Goal: Task Accomplishment & Management: Use online tool/utility

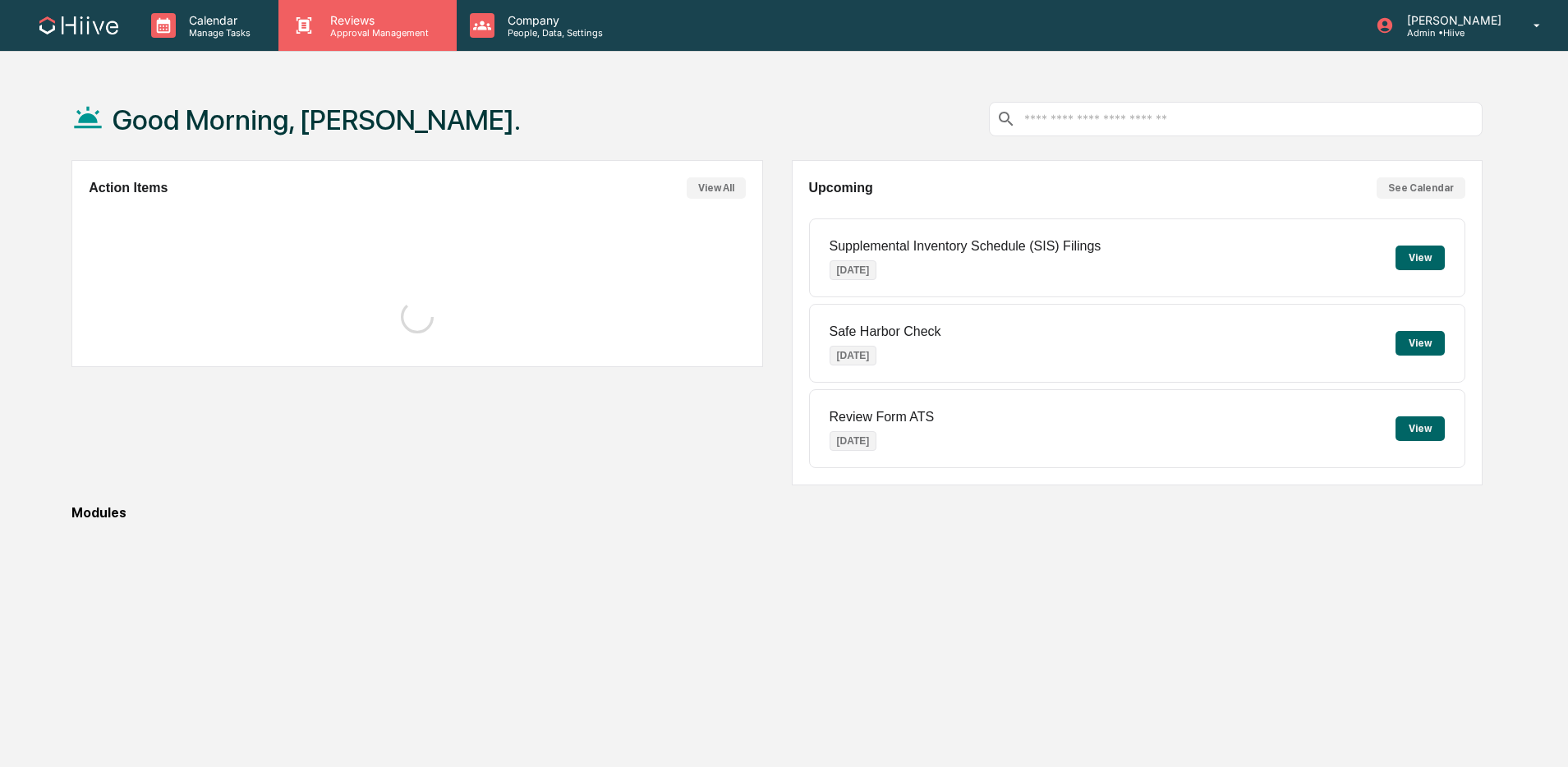
click at [306, 23] on icon at bounding box center [304, 25] width 25 height 25
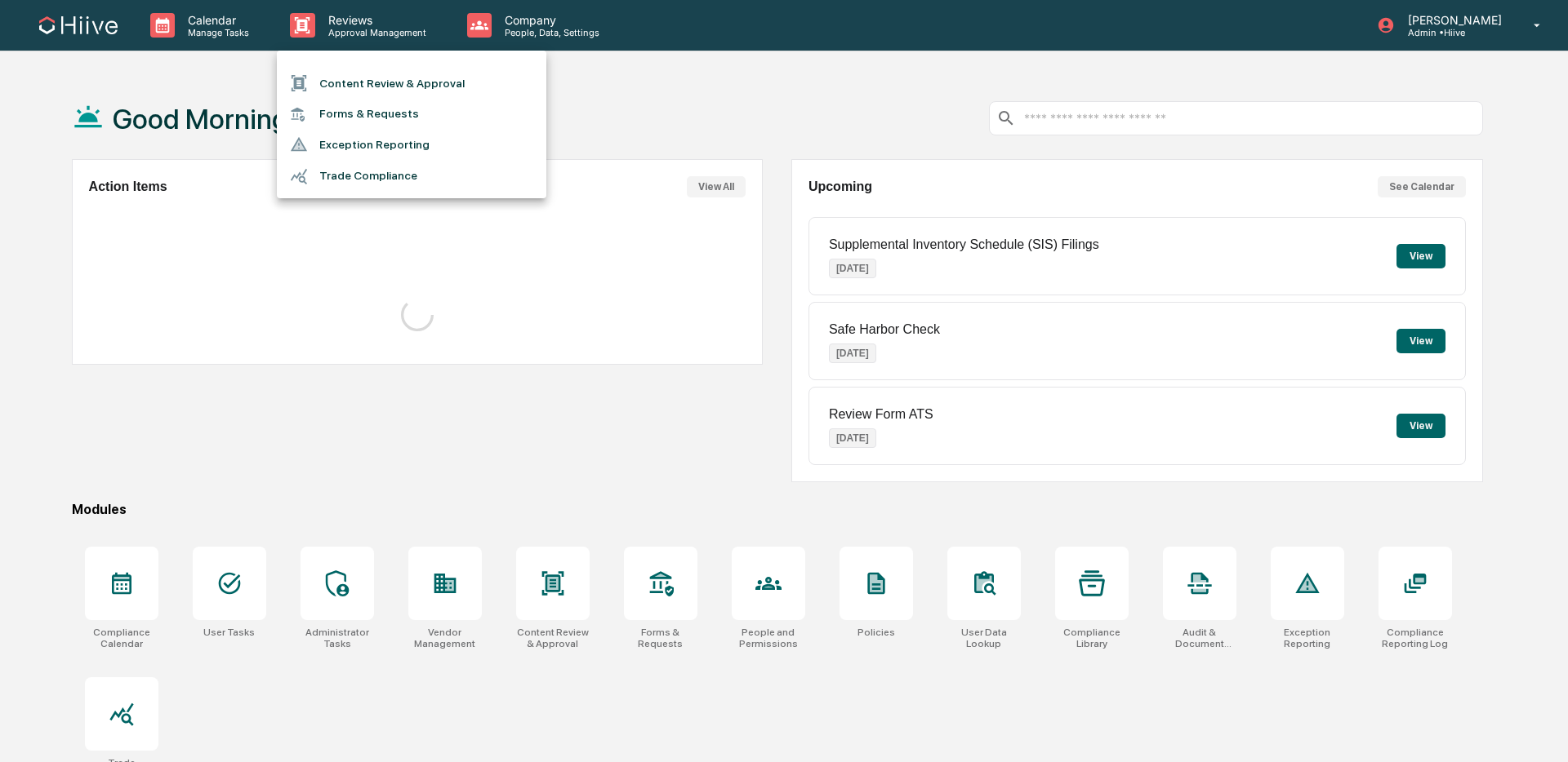
click at [329, 77] on li "Content Review & Approval" at bounding box center [412, 83] width 270 height 31
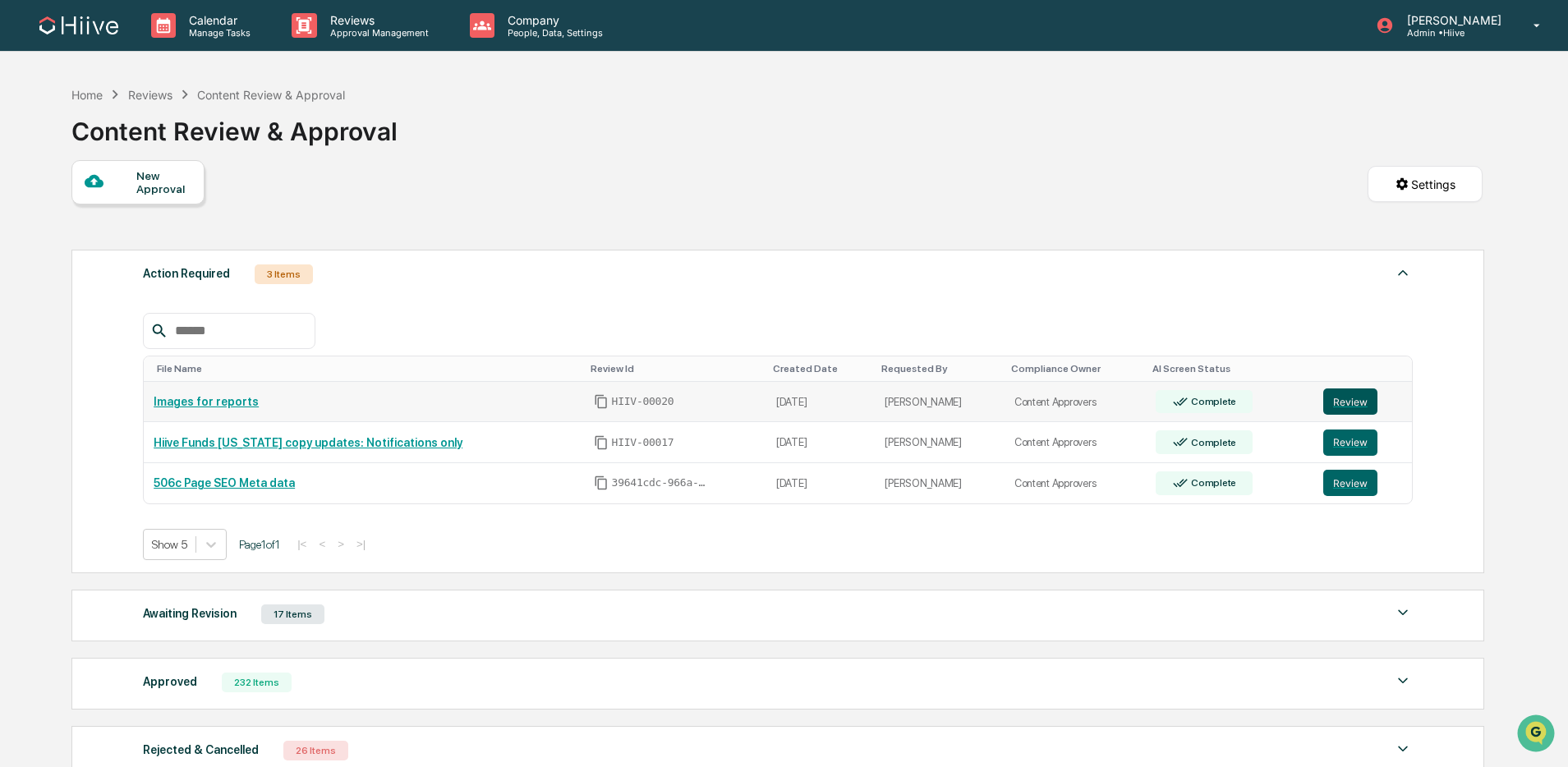
click at [1340, 397] on button "Review" at bounding box center [1350, 401] width 54 height 27
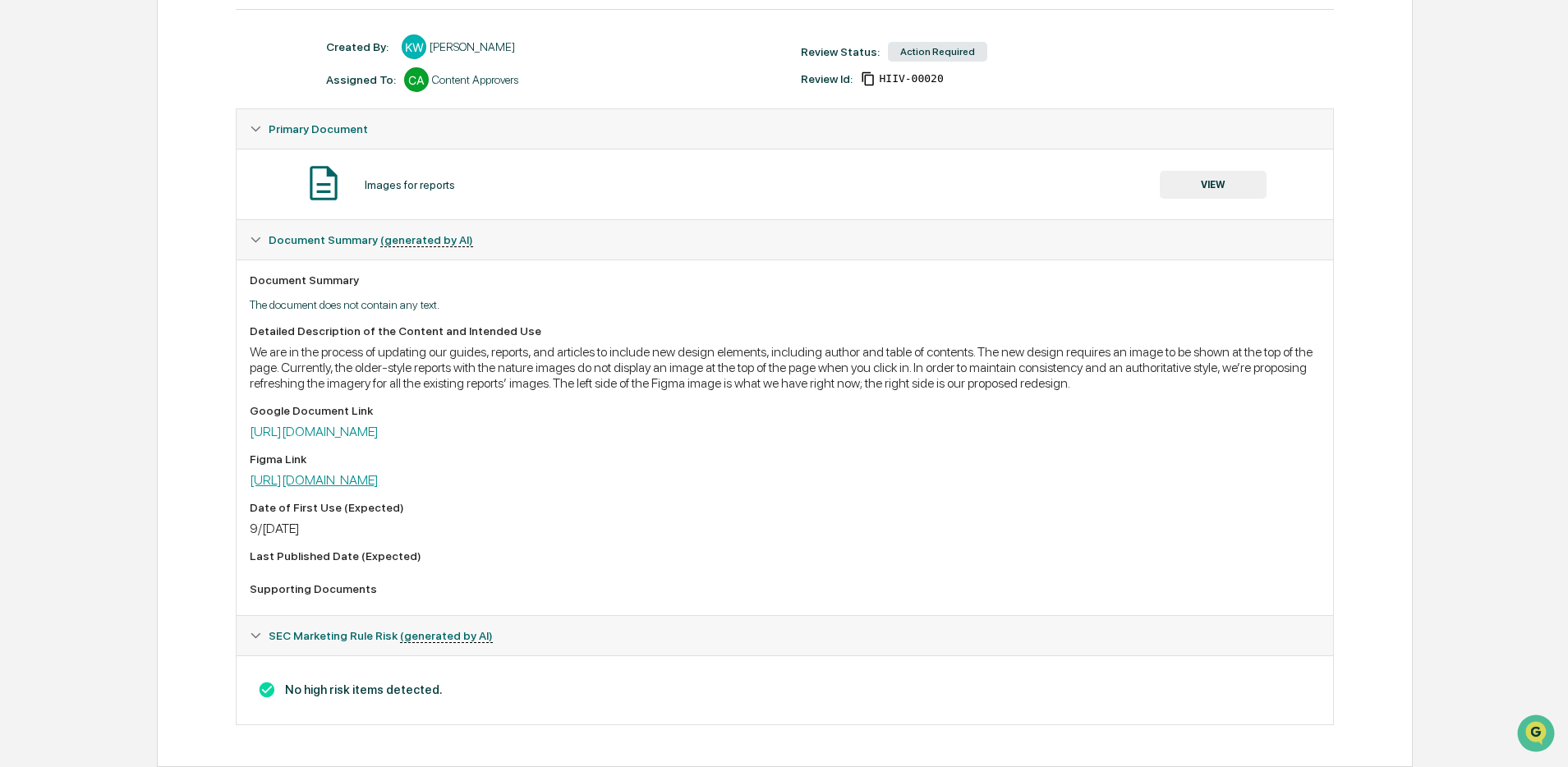
click at [378, 476] on link "[URL][DOMAIN_NAME]" at bounding box center [314, 480] width 129 height 16
click at [1216, 172] on button "VIEW" at bounding box center [1213, 185] width 107 height 28
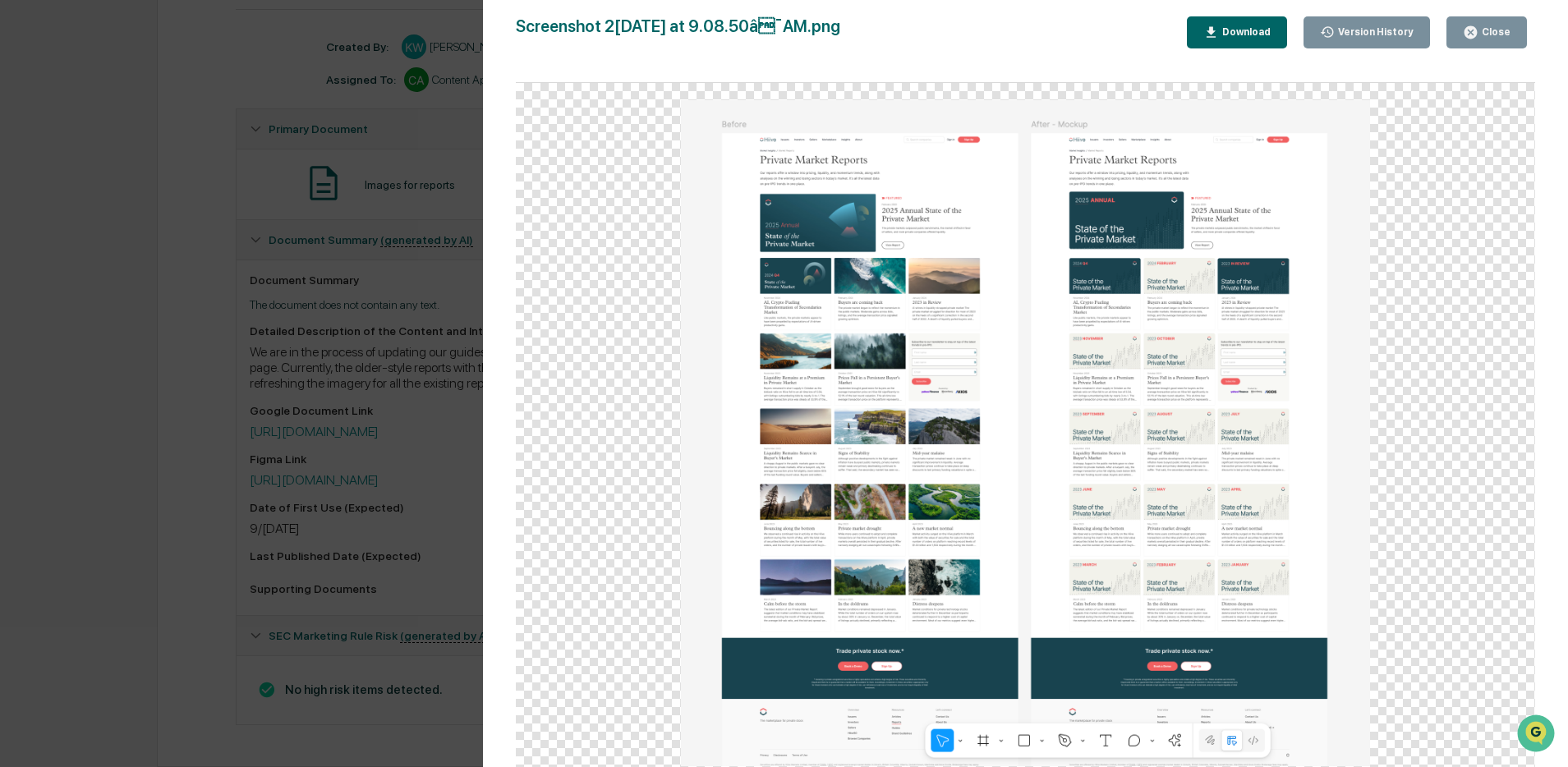
click at [284, 221] on div "Version History 09/17/2025, 04:12 PM Kate Wilson Screenshot 2025-09-17 at 9.08.…" at bounding box center [784, 384] width 1568 height 767
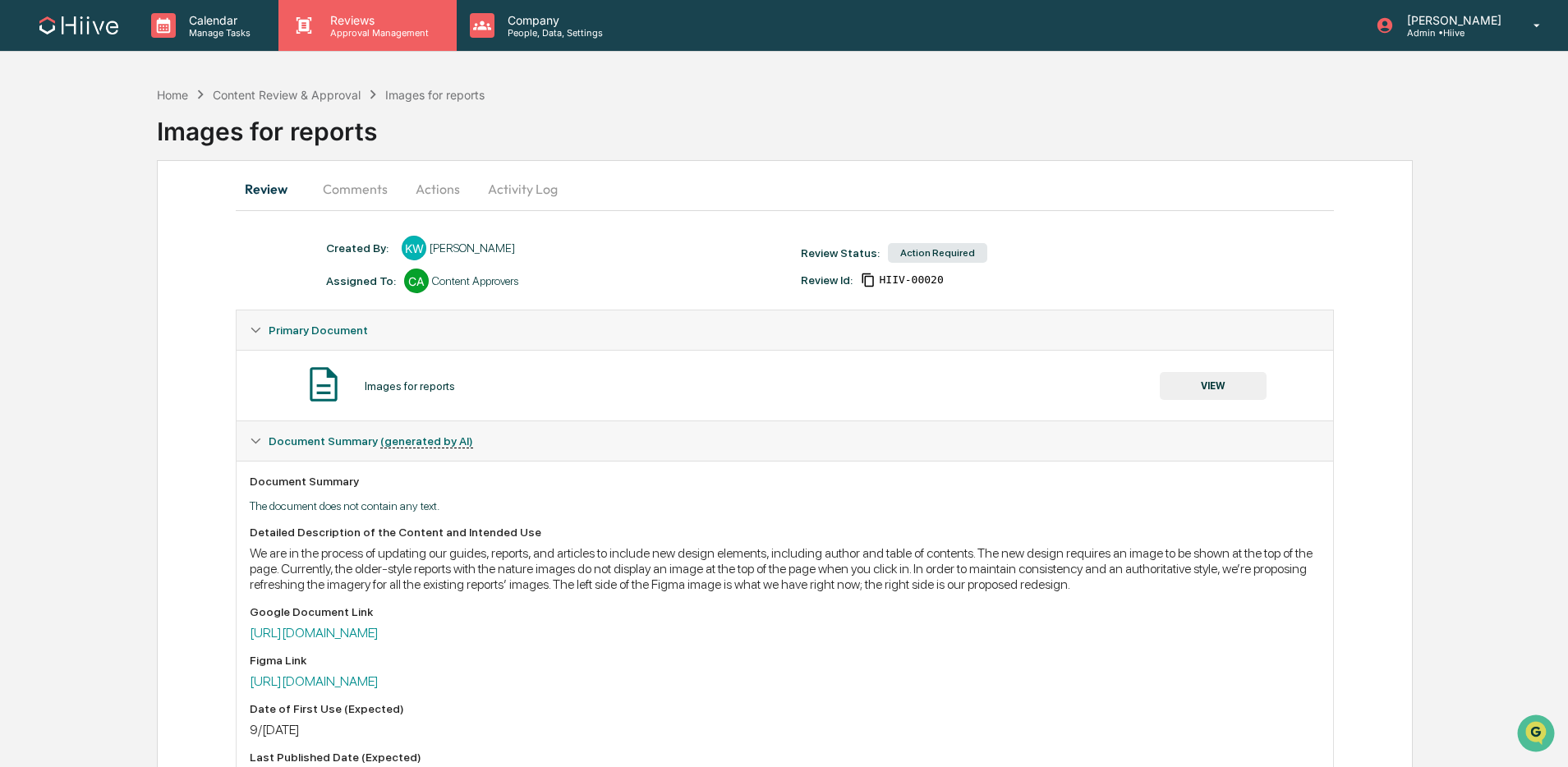
click at [409, 29] on p "Approval Management" at bounding box center [377, 33] width 120 height 12
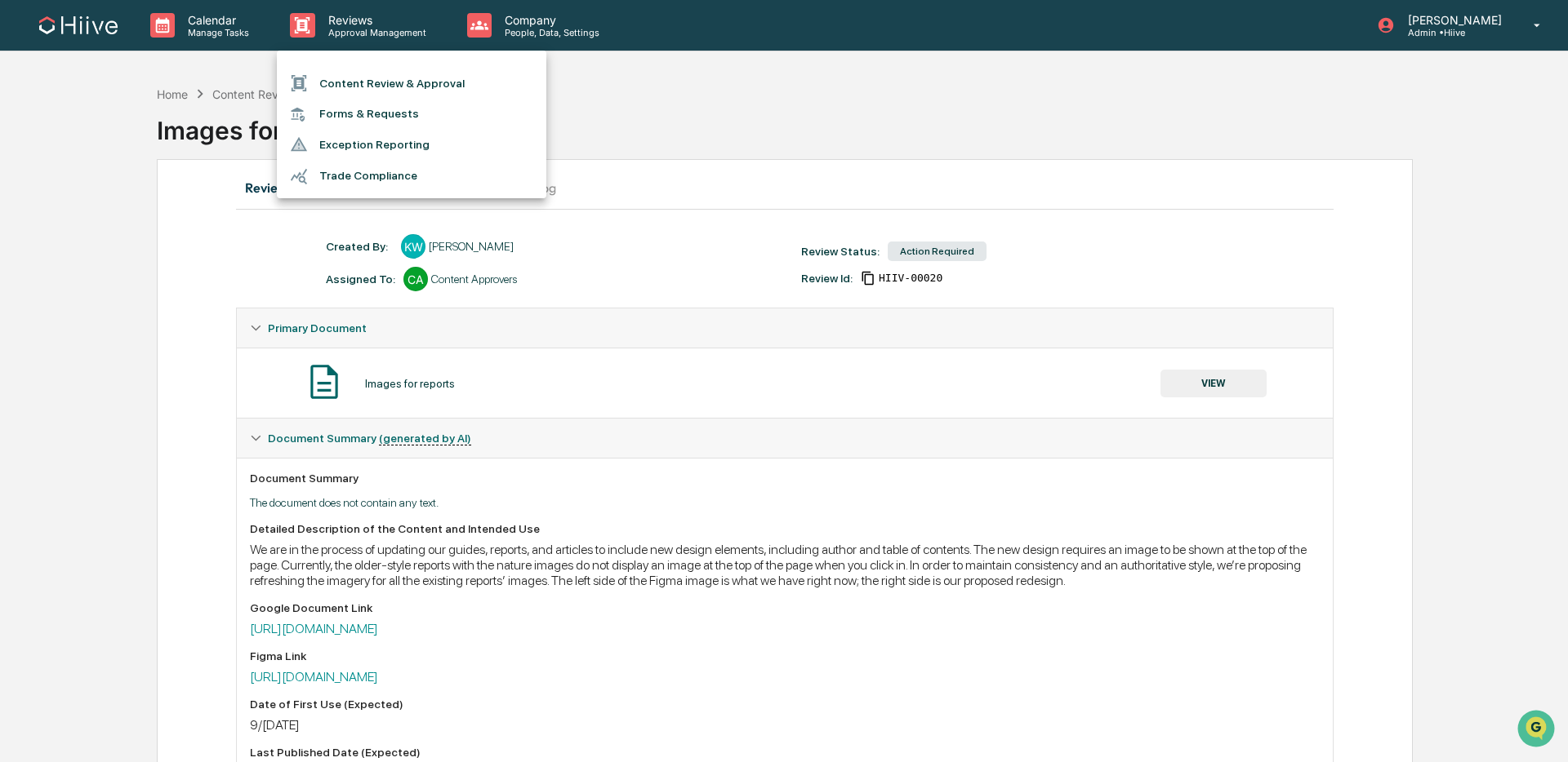
click at [383, 85] on li "Content Review & Approval" at bounding box center [412, 83] width 270 height 31
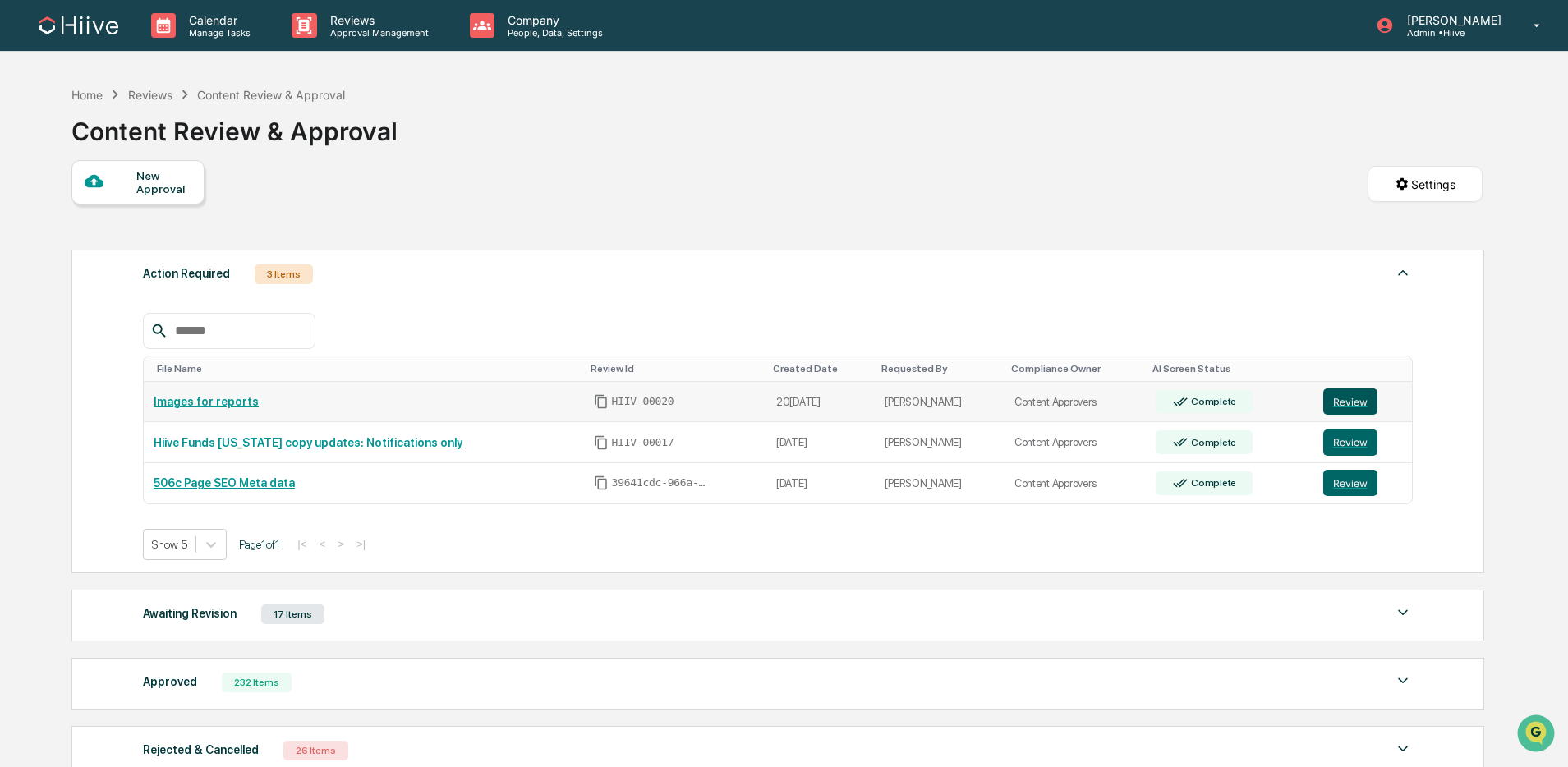
click at [1353, 411] on button "Review" at bounding box center [1350, 401] width 54 height 27
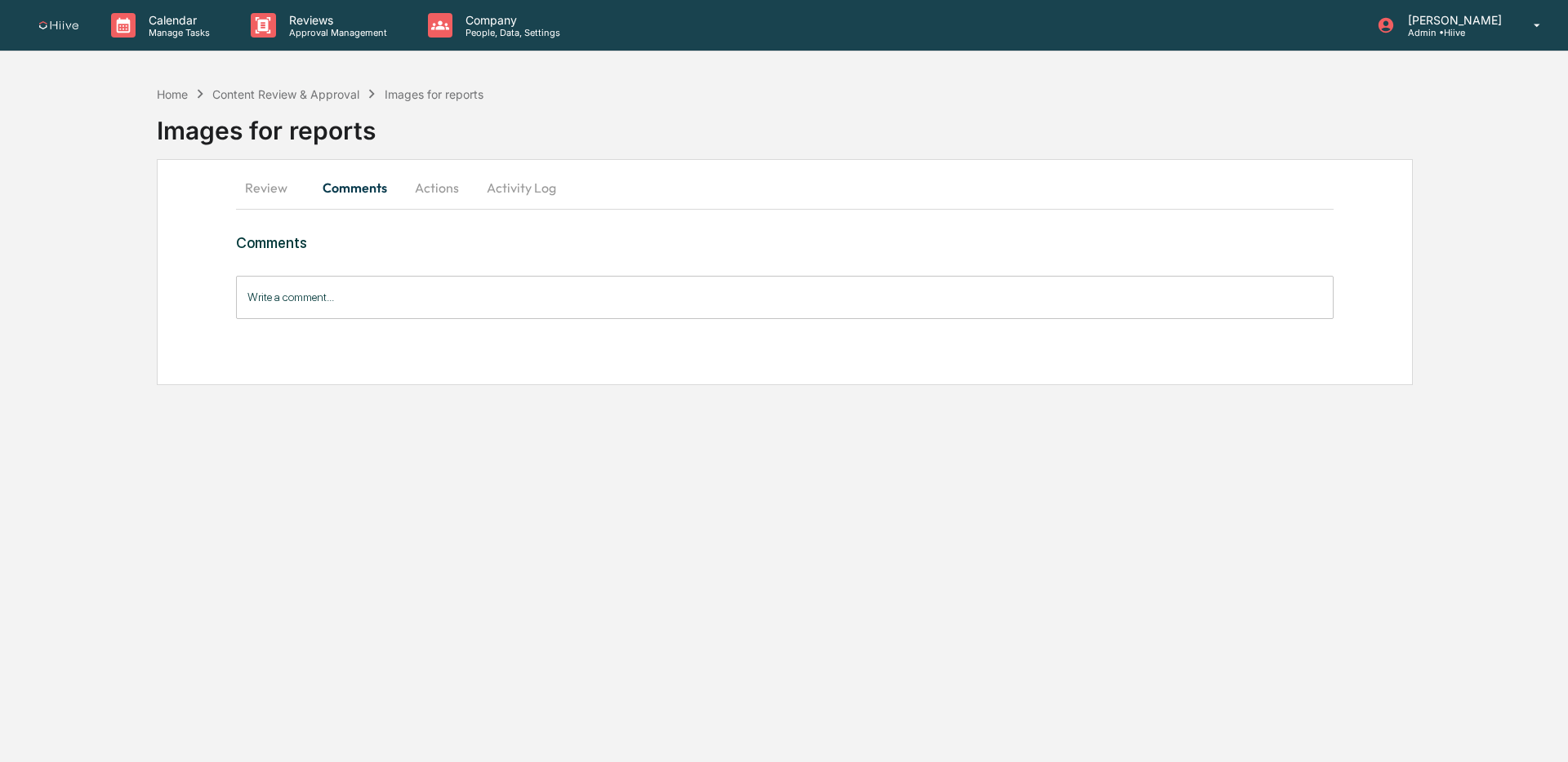
click at [332, 300] on input "Write a comment..." at bounding box center [784, 297] width 1098 height 43
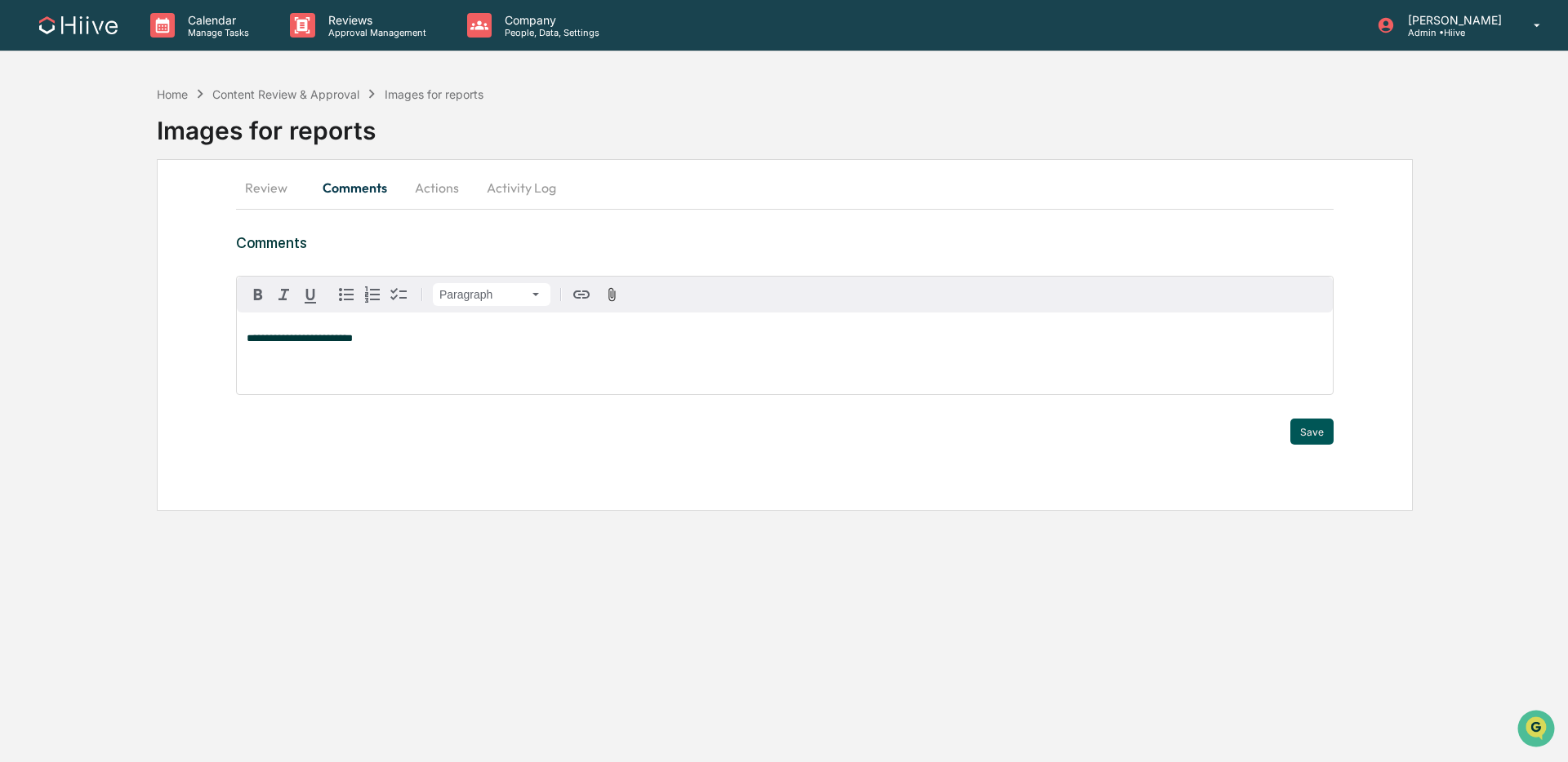
click at [1301, 437] on button "Save" at bounding box center [1312, 432] width 43 height 26
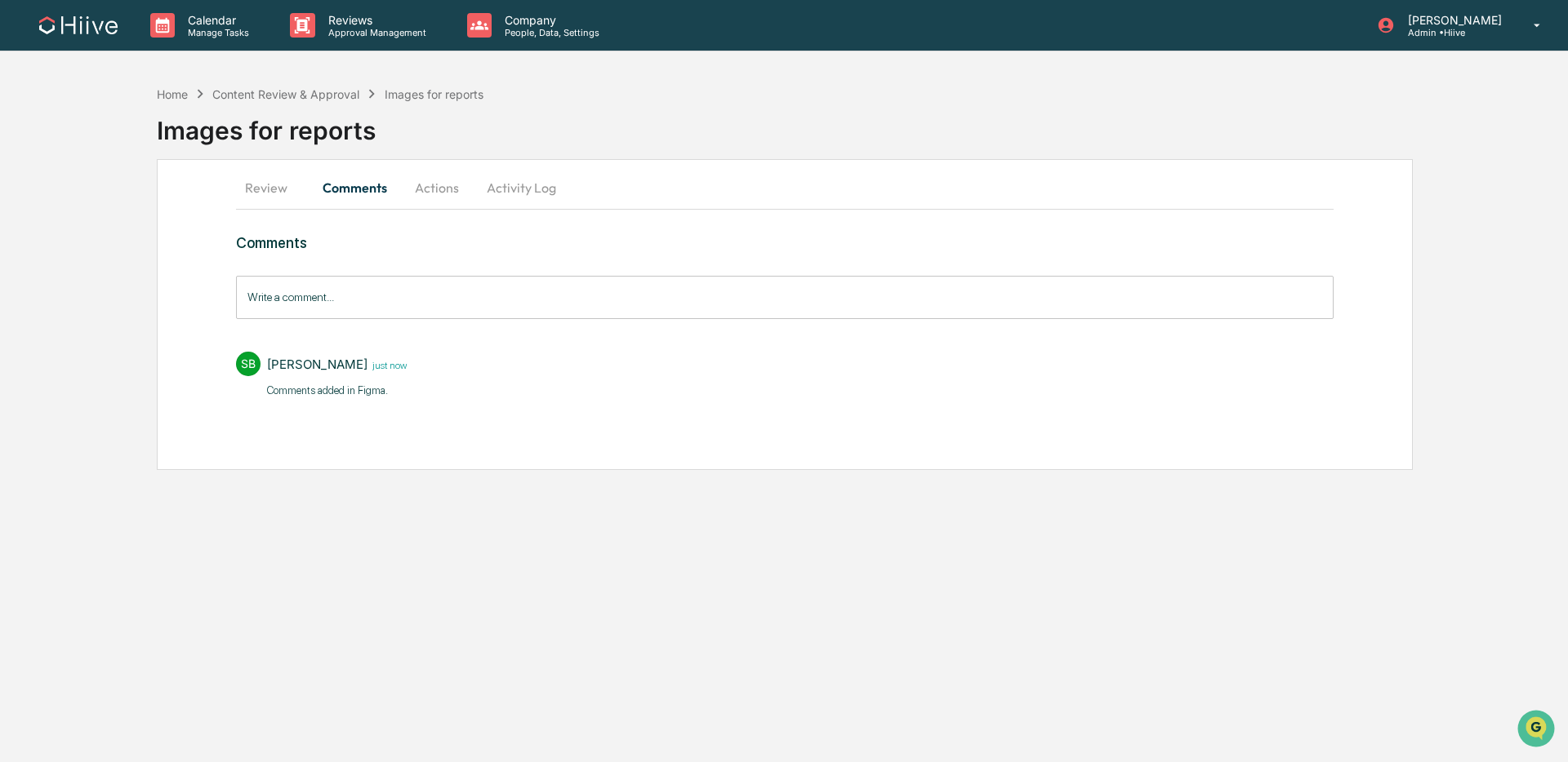
click at [499, 190] on button "Activity Log" at bounding box center [522, 188] width 96 height 39
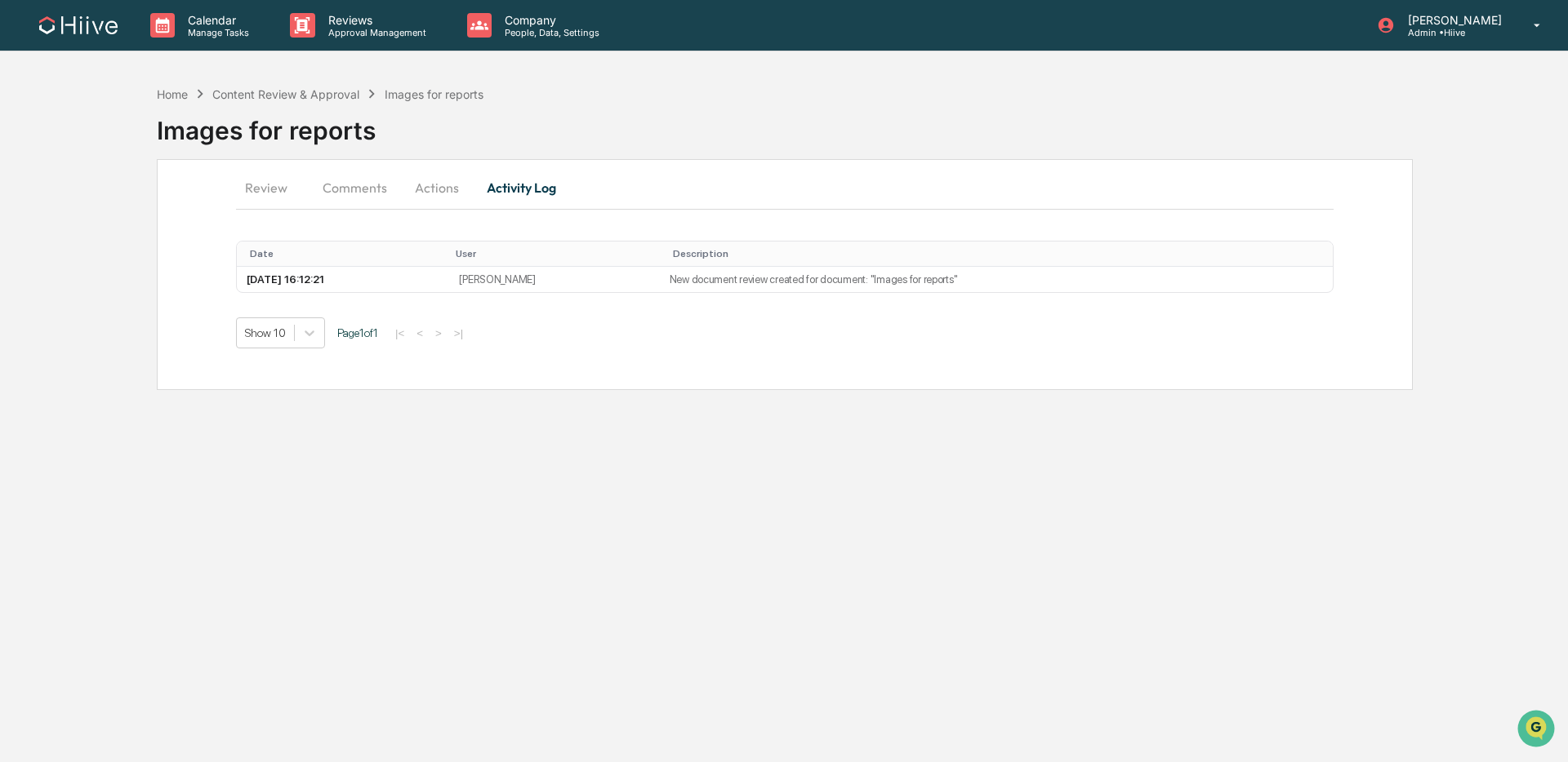
click at [441, 199] on button "Actions" at bounding box center [436, 188] width 73 height 39
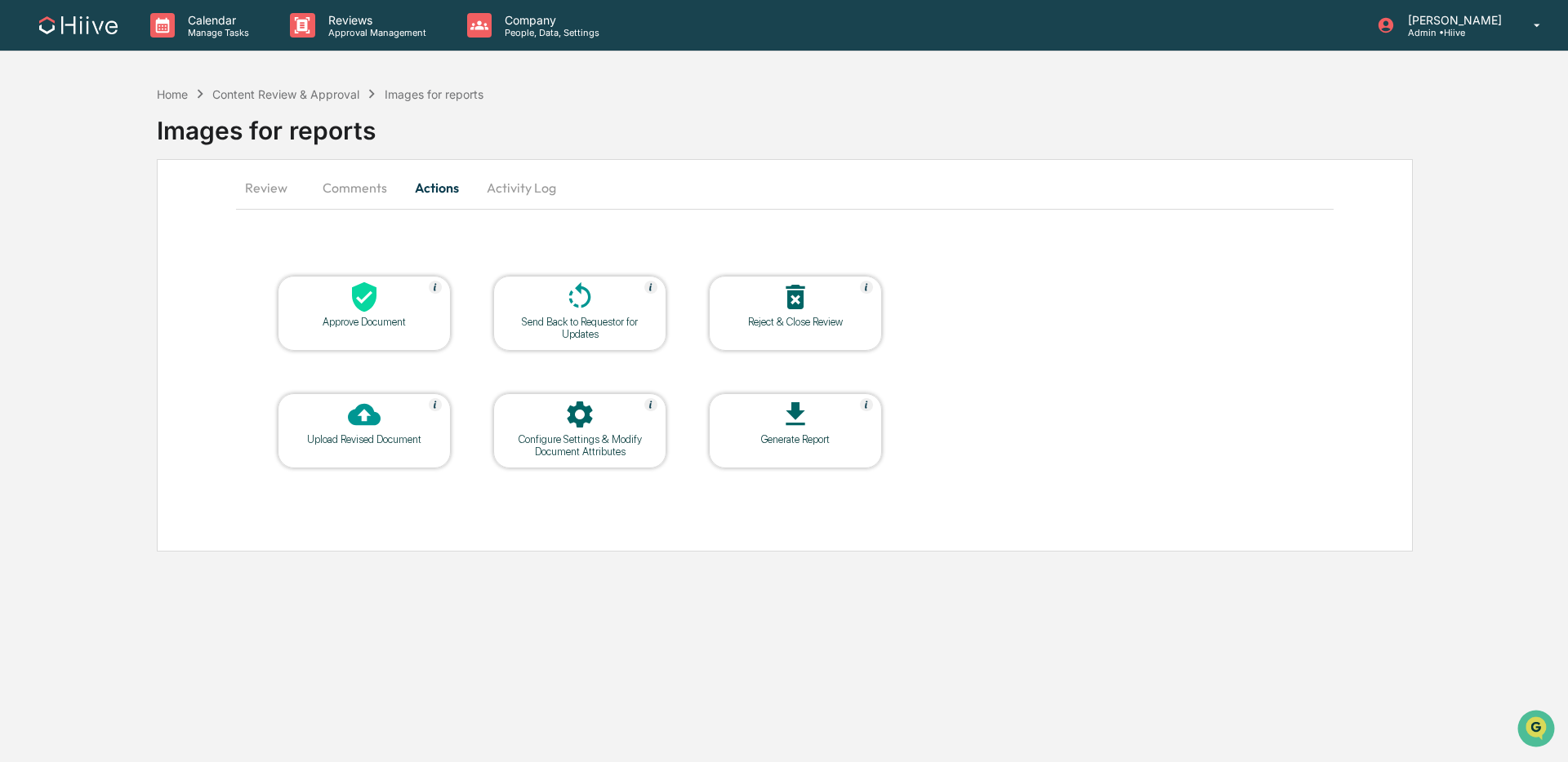
click at [555, 305] on div at bounding box center [580, 298] width 163 height 35
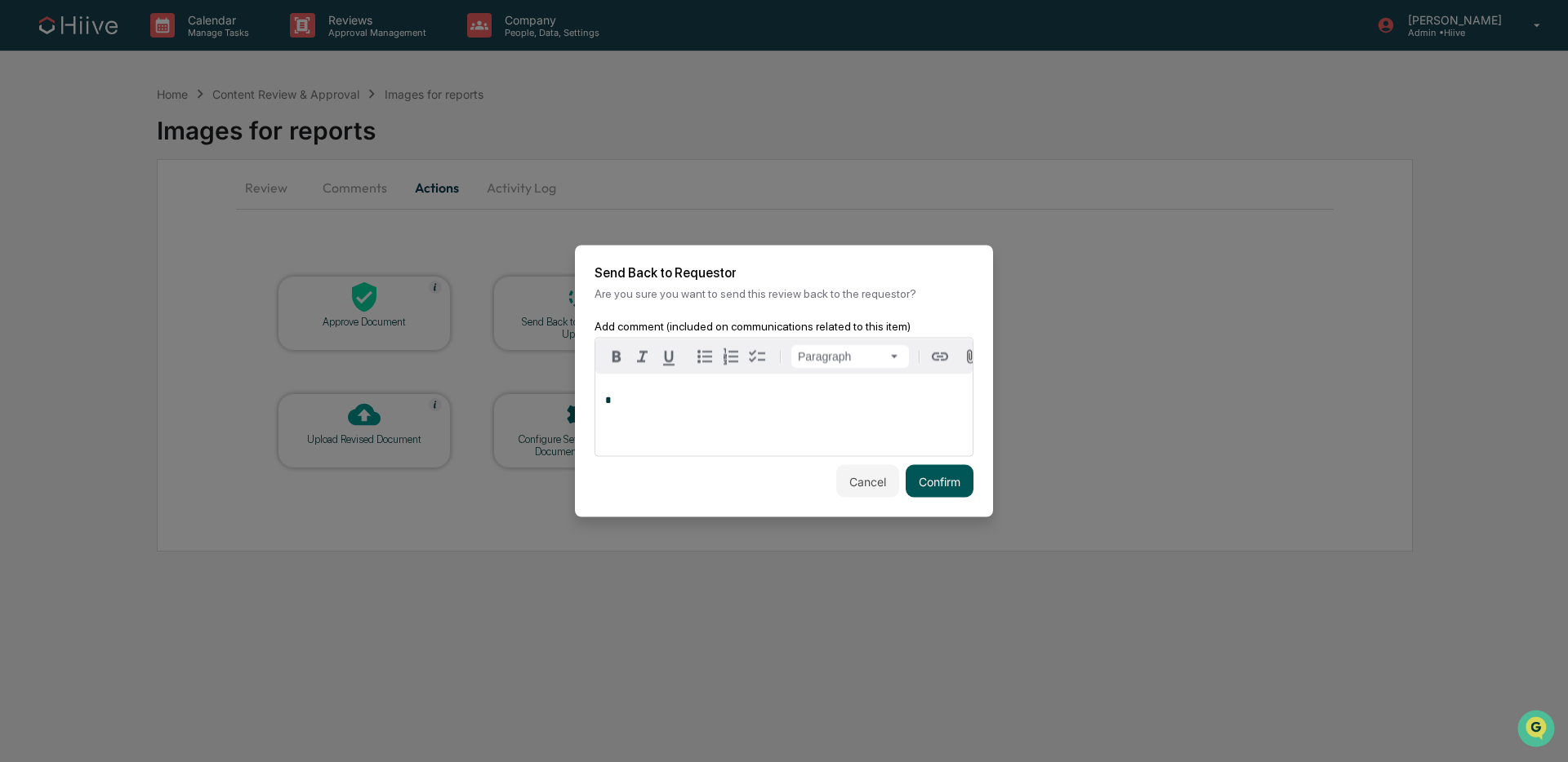
click at [930, 488] on button "Confirm" at bounding box center [938, 481] width 67 height 32
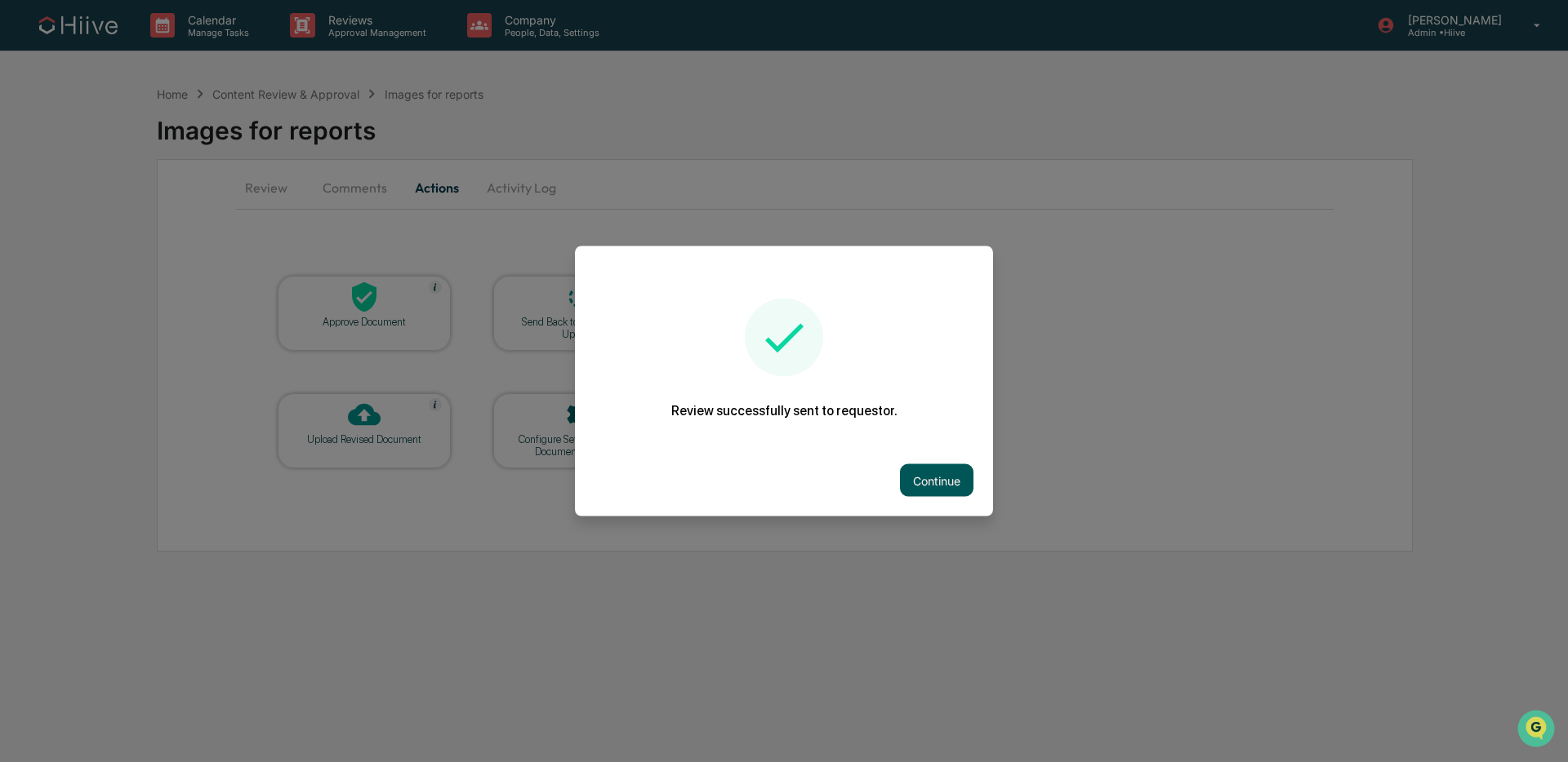
click at [929, 474] on button "Continue" at bounding box center [936, 480] width 73 height 32
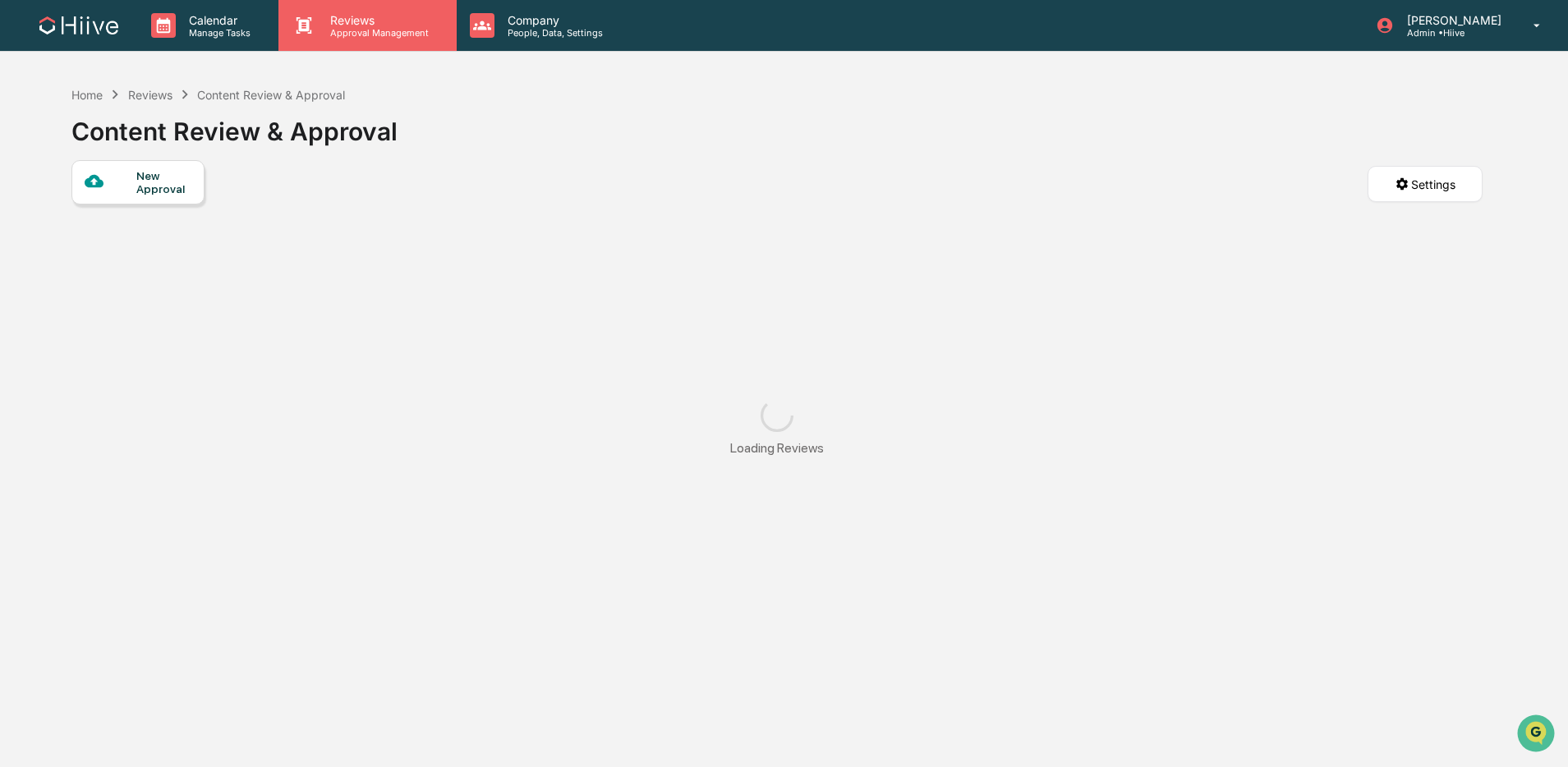
click at [372, 18] on p "Reviews" at bounding box center [377, 20] width 120 height 14
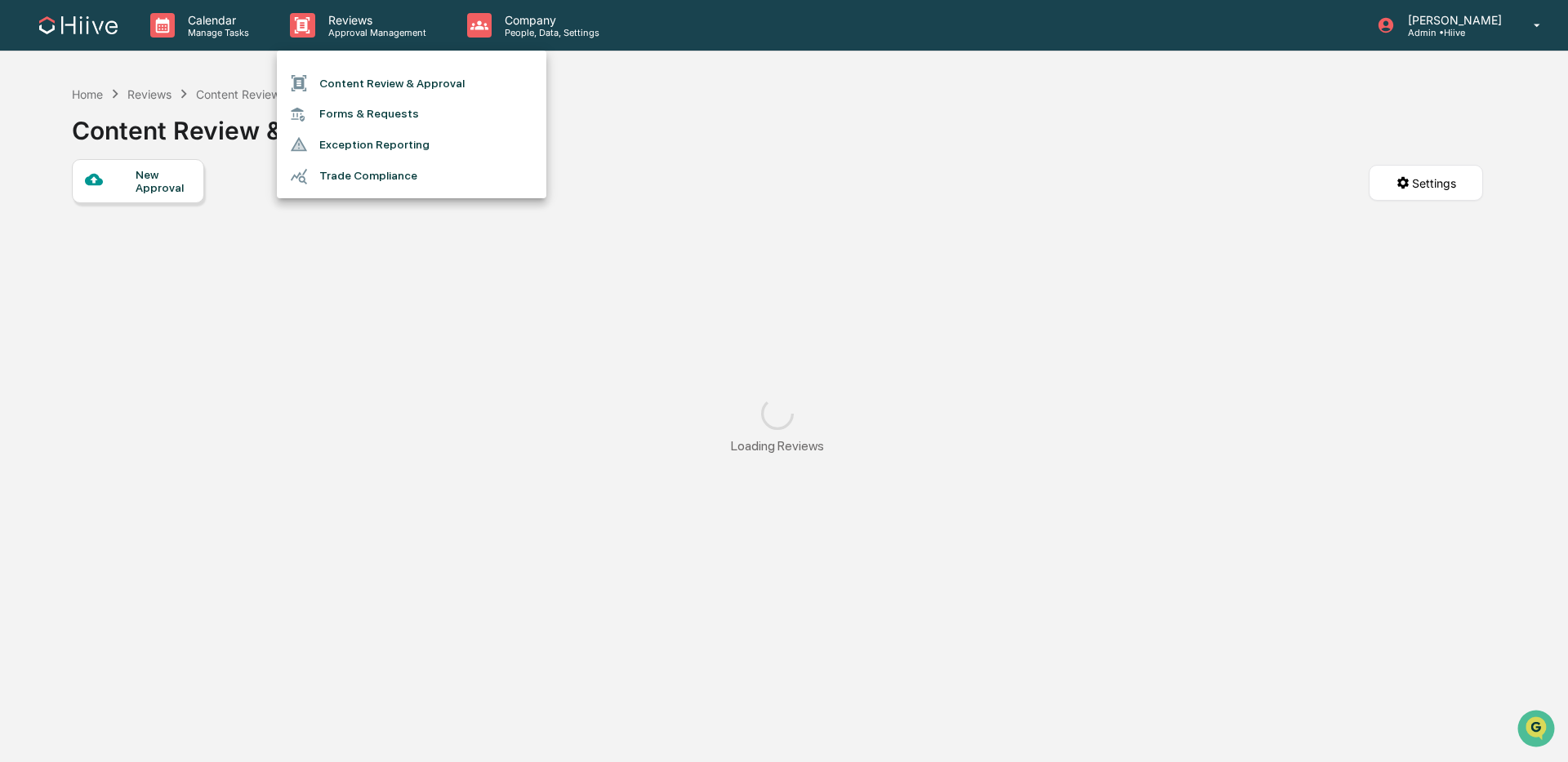
click at [410, 87] on li "Content Review & Approval" at bounding box center [412, 83] width 270 height 31
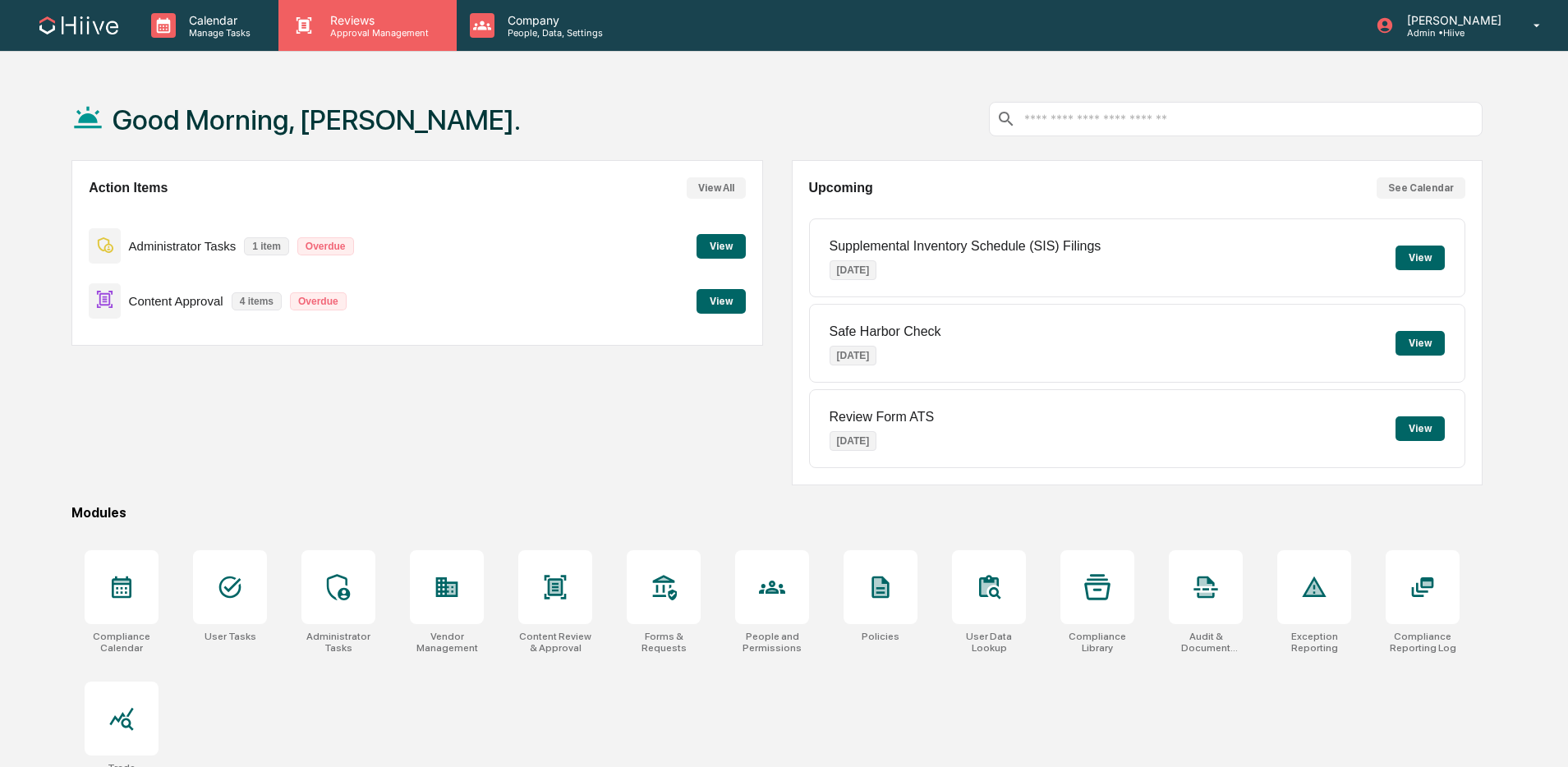
click at [351, 26] on p "Reviews" at bounding box center [377, 20] width 120 height 14
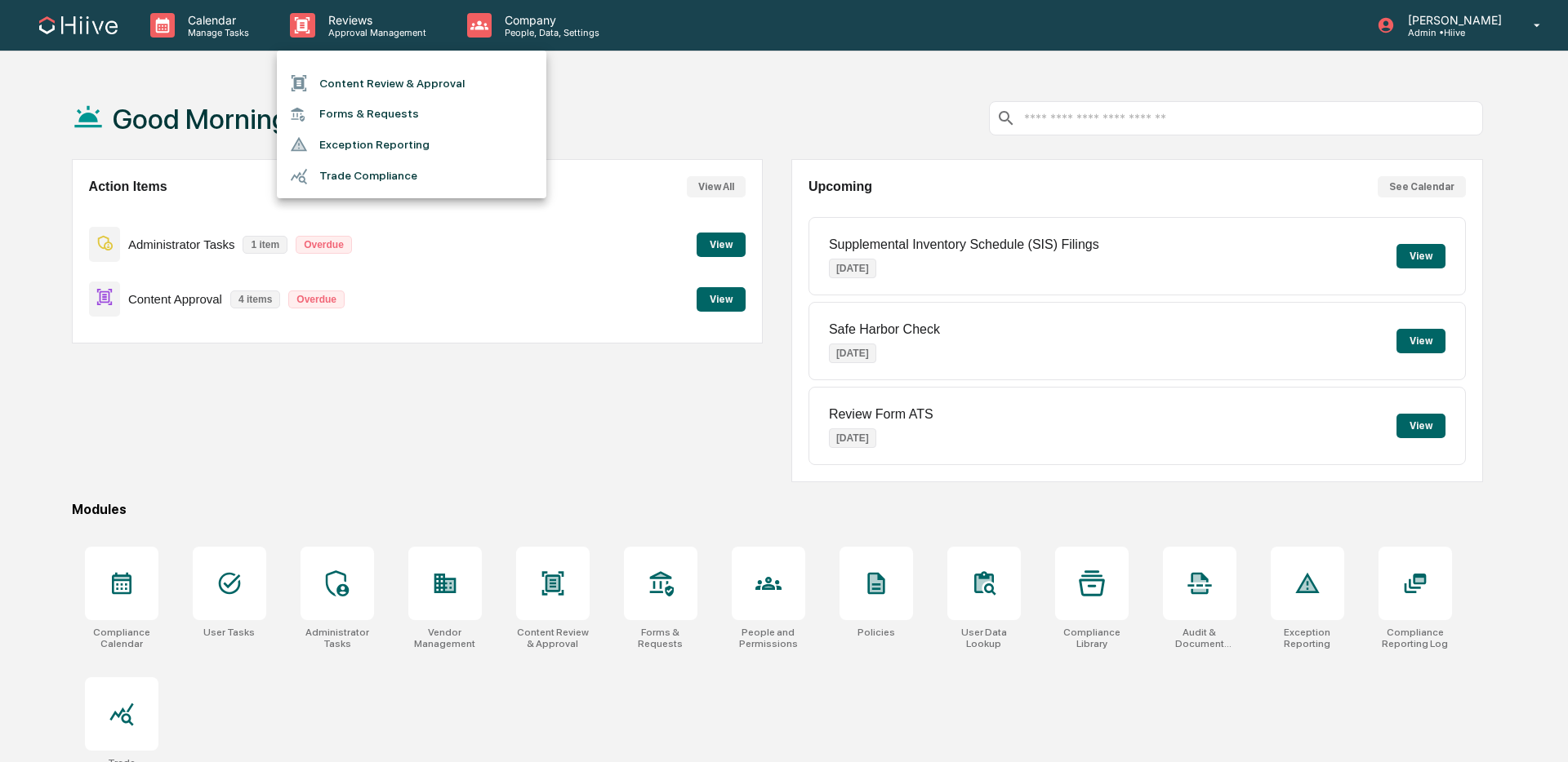
click at [391, 93] on li "Content Review & Approval" at bounding box center [412, 83] width 270 height 31
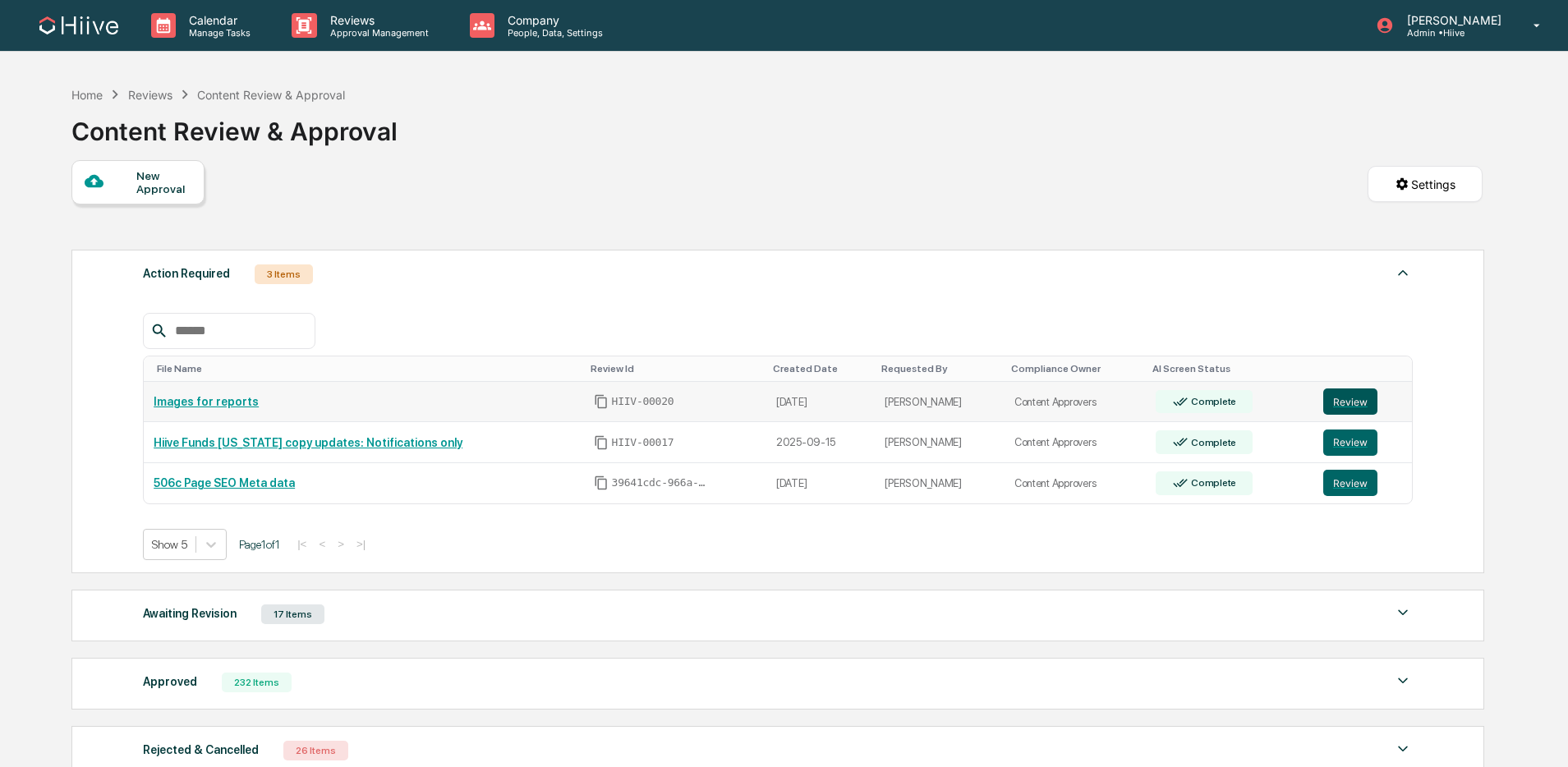
click at [1344, 396] on button "Review" at bounding box center [1350, 401] width 54 height 27
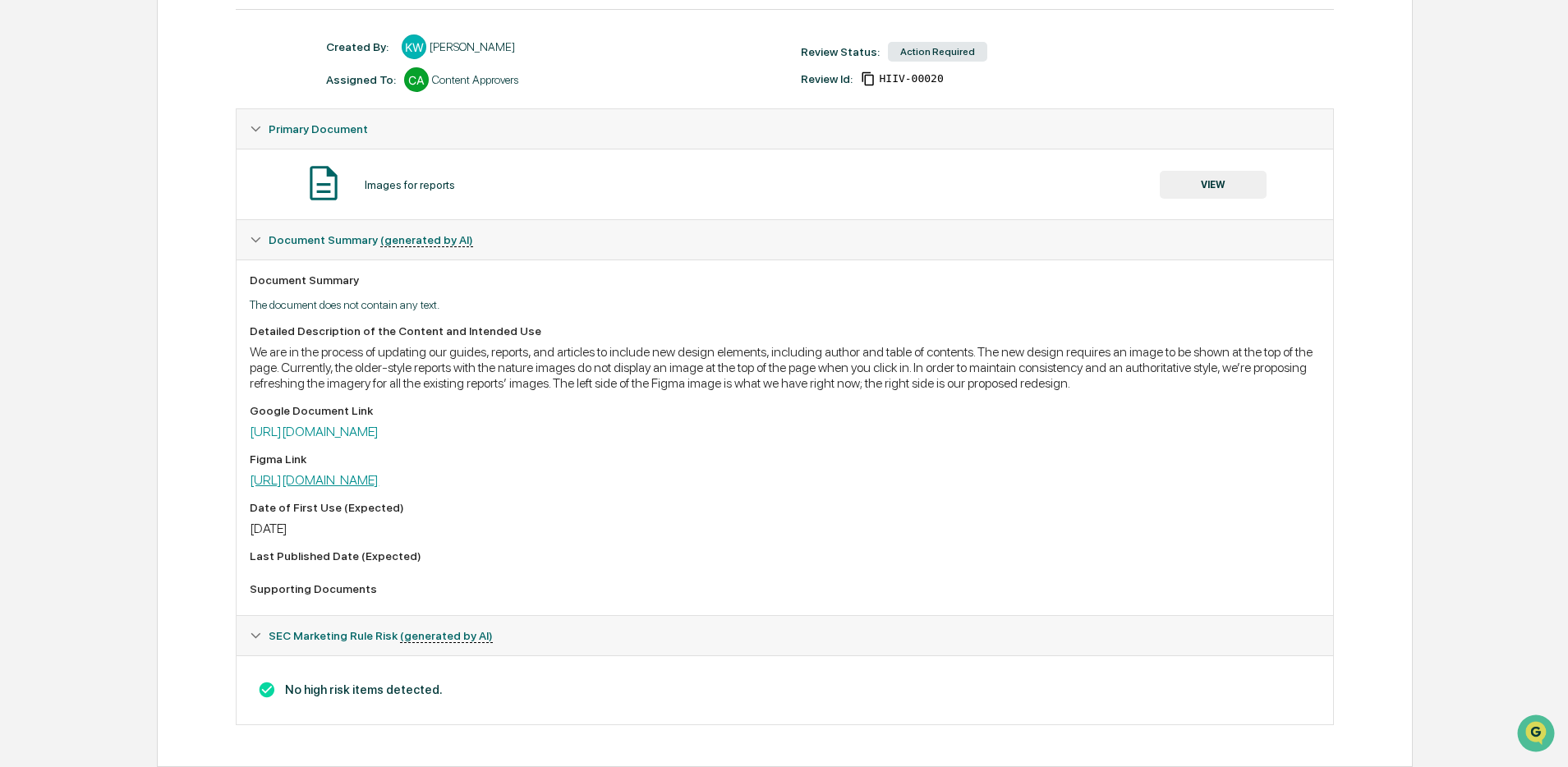
click at [378, 472] on link "https://www.figma.com/design/acz8r8iwAyK4G4eWDWIZWn/Content-Marketing-Framework…" at bounding box center [314, 480] width 129 height 16
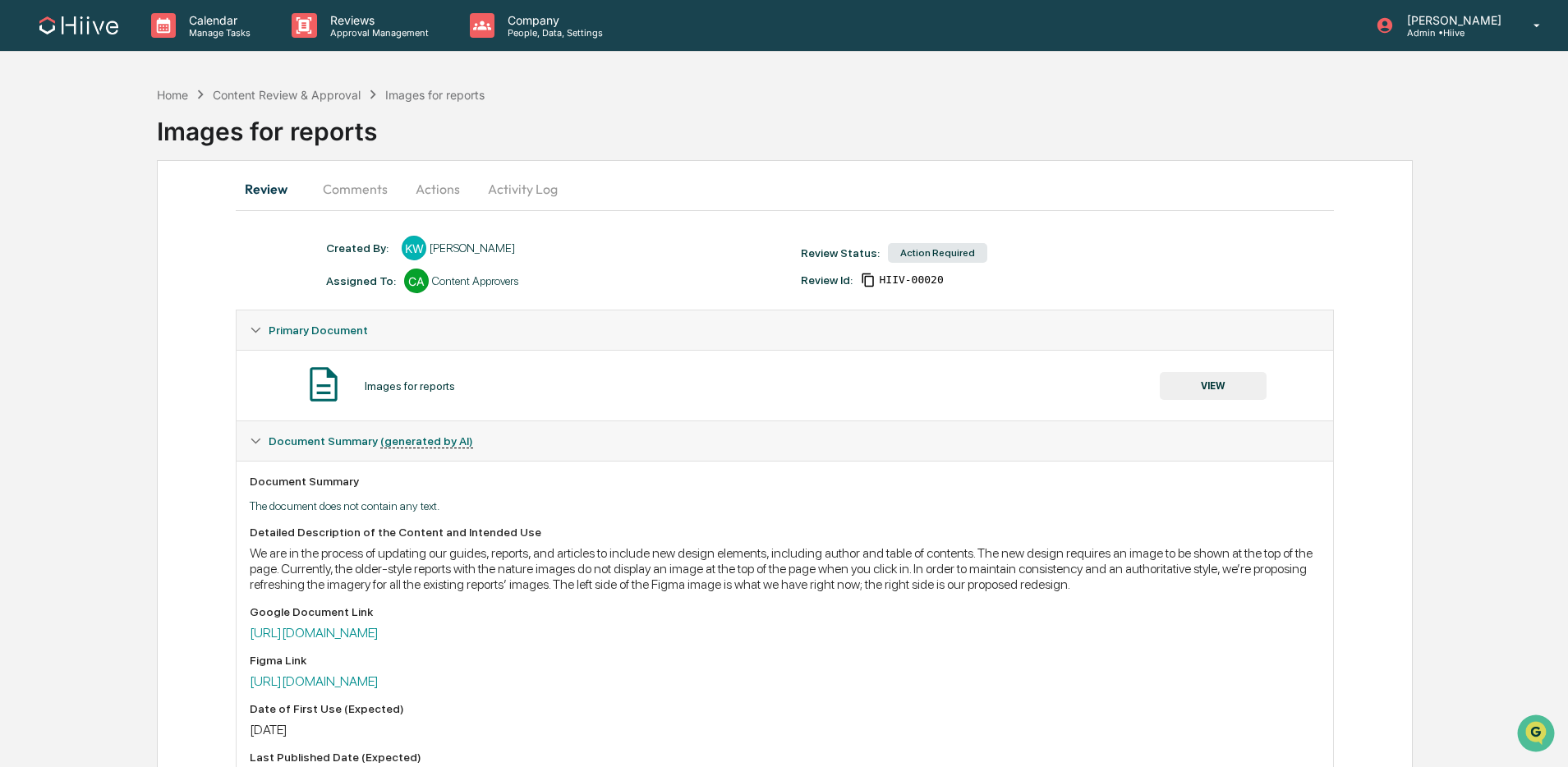
click at [501, 188] on button "Activity Log" at bounding box center [523, 189] width 96 height 39
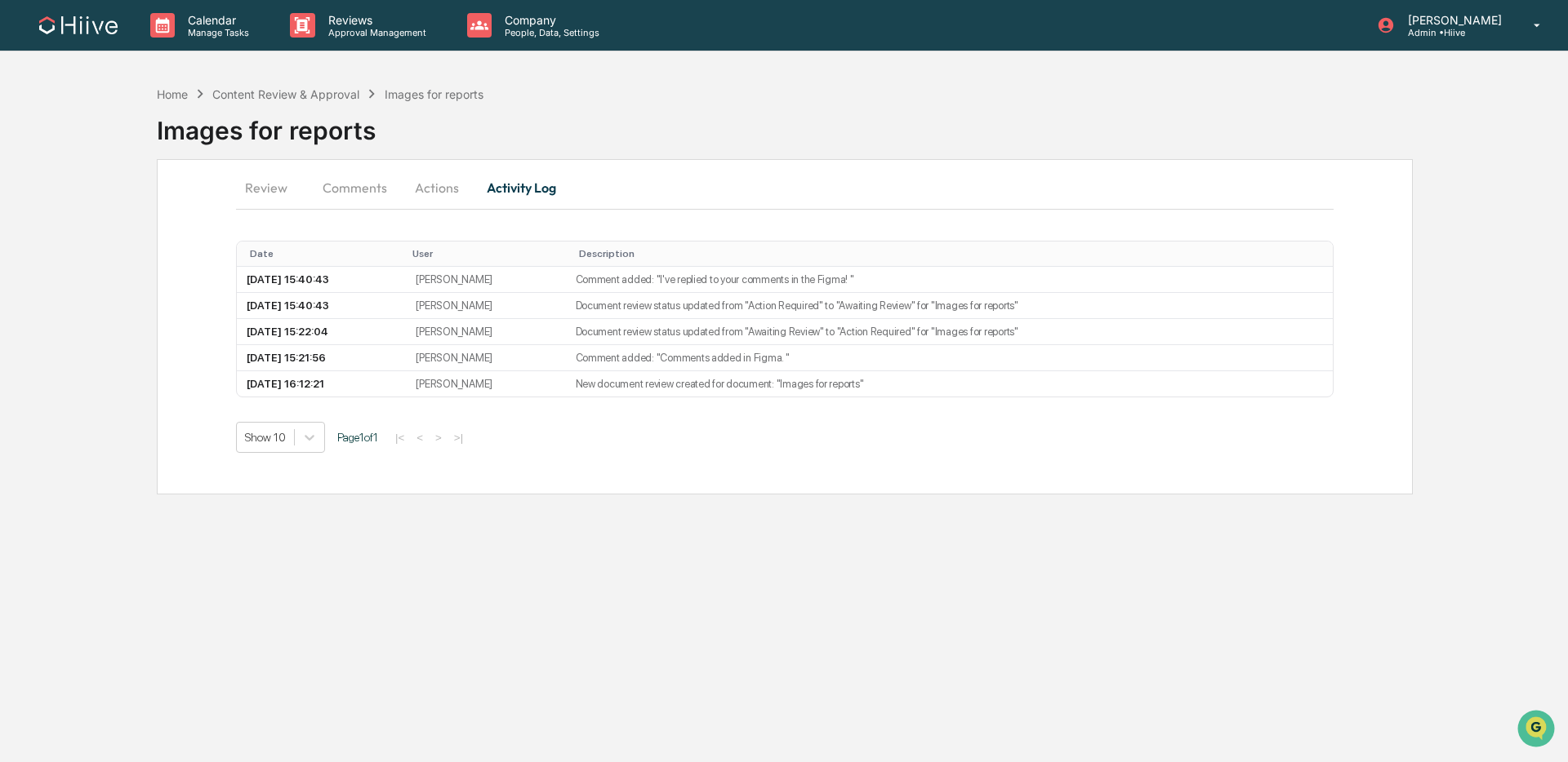
click at [365, 190] on button "Comments" at bounding box center [355, 188] width 91 height 39
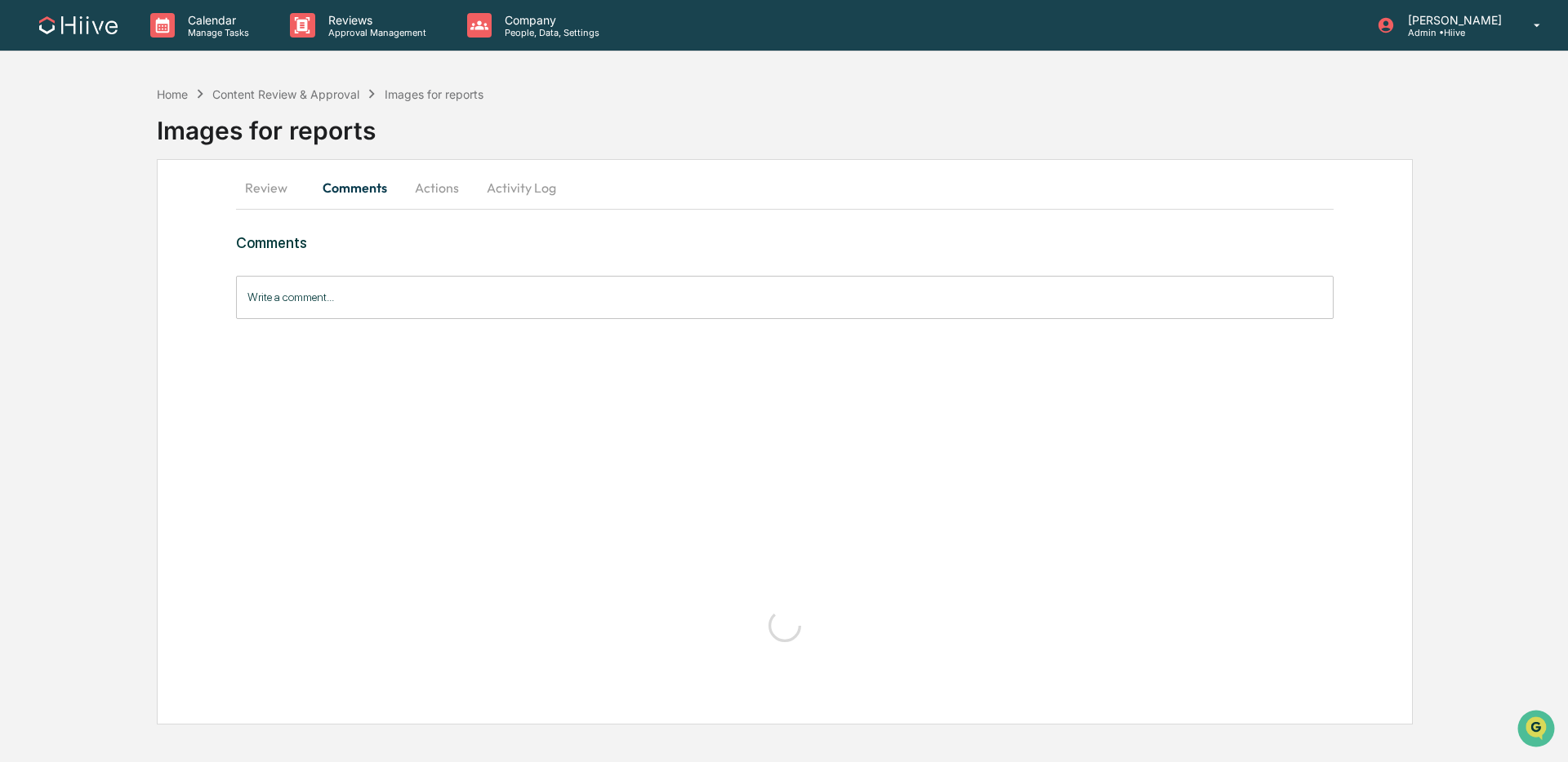
click at [386, 301] on input "Write a comment..." at bounding box center [784, 297] width 1098 height 43
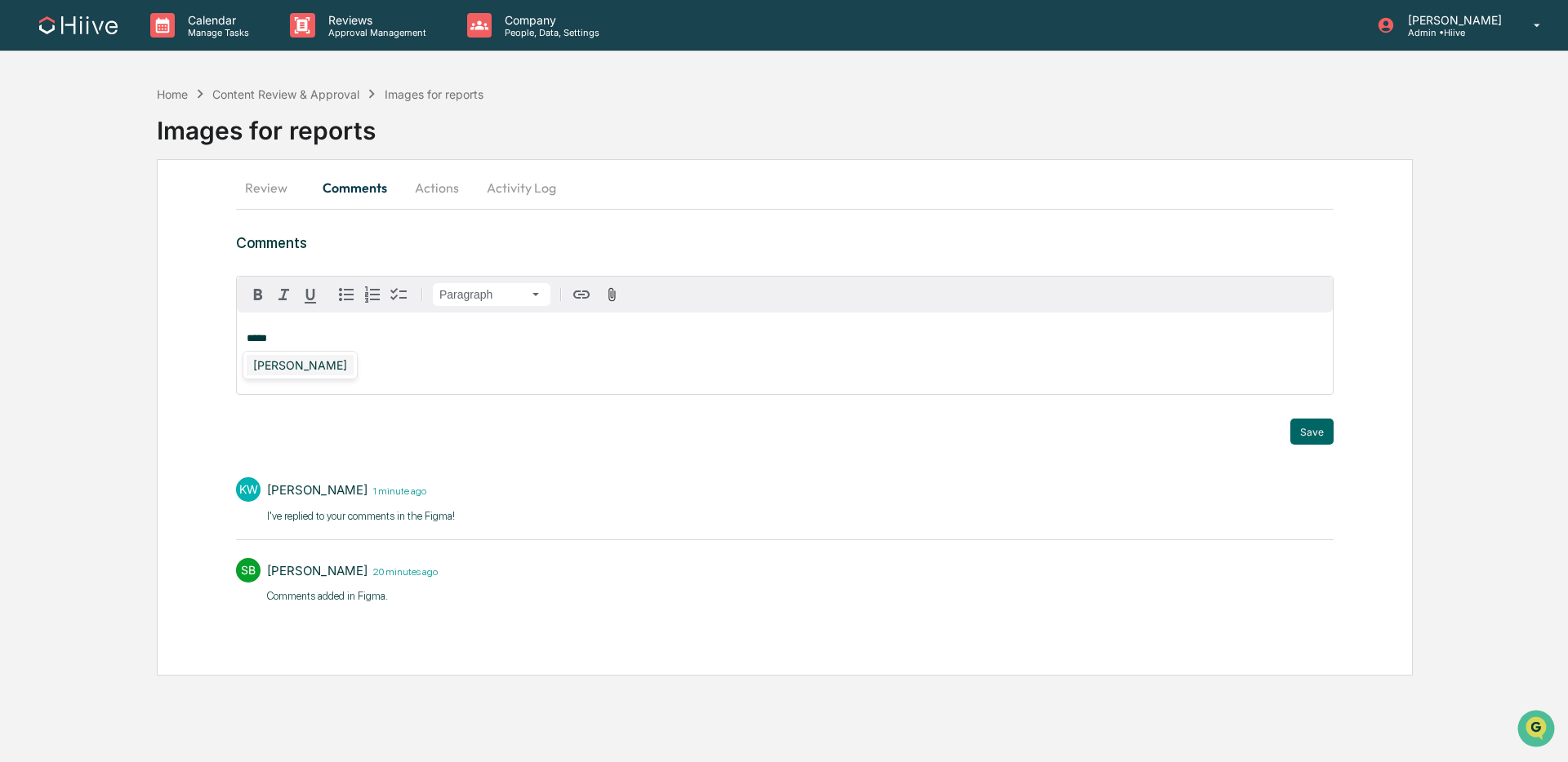
click at [320, 360] on div "Susan Woodard" at bounding box center [299, 364] width 107 height 21
click at [1318, 434] on button "Save" at bounding box center [1312, 432] width 43 height 26
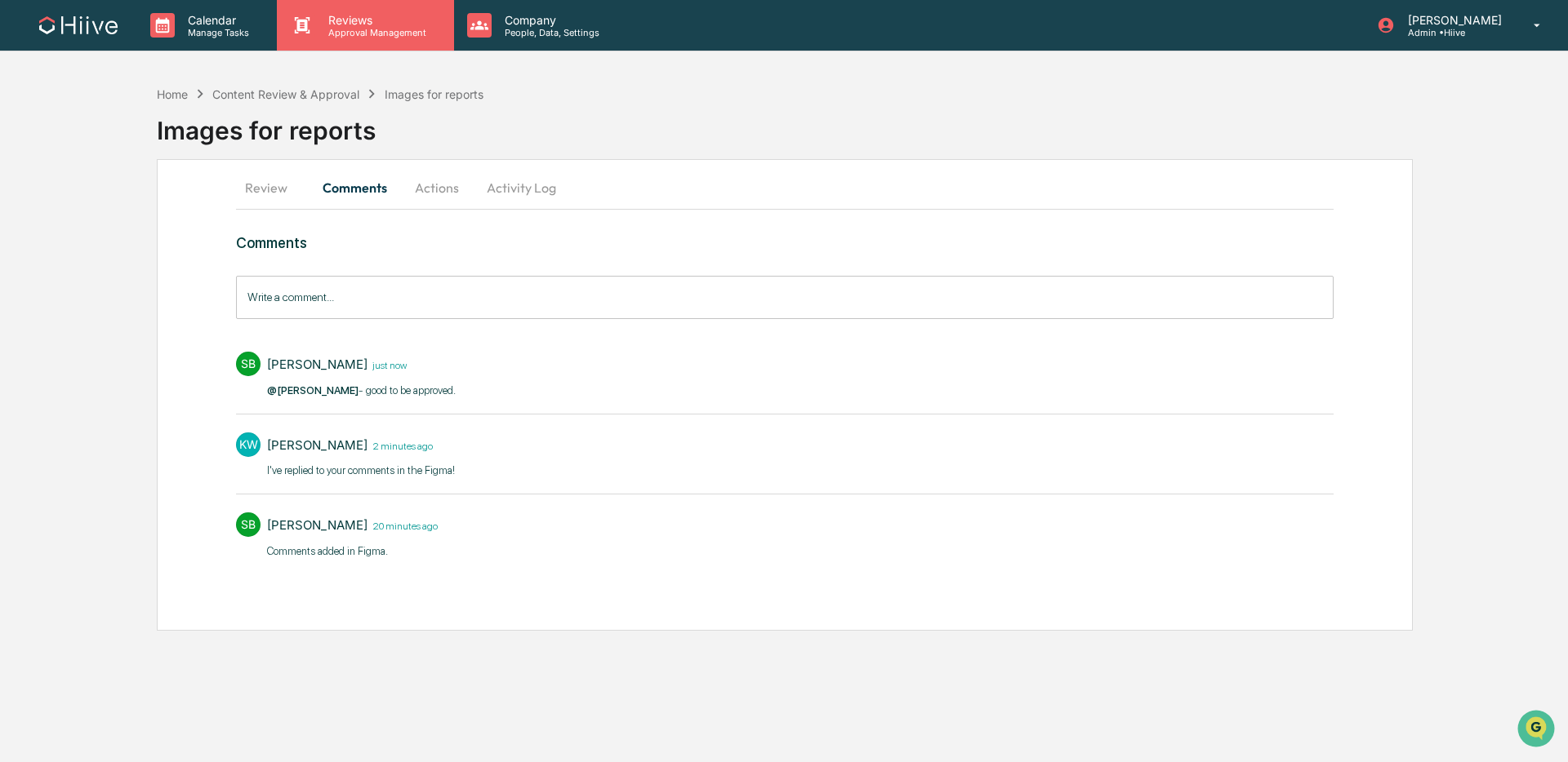
click at [414, 42] on div "Reviews Approval Management" at bounding box center [365, 25] width 176 height 51
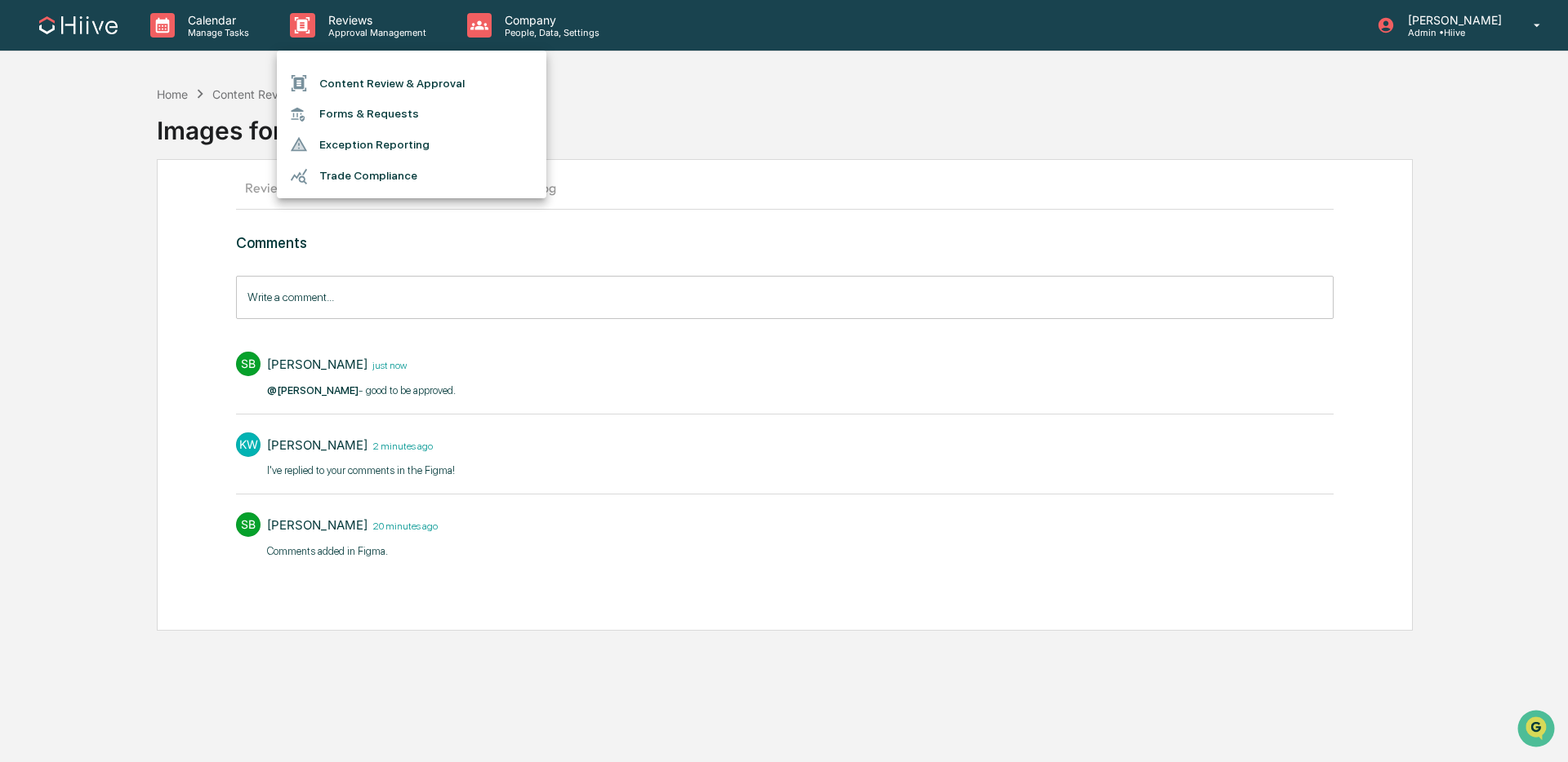
click at [411, 65] on ul "Content Review & Approval Forms & Requests Exception Reporting Trade Compliance" at bounding box center [412, 124] width 270 height 148
click at [408, 72] on li "Content Review & Approval" at bounding box center [412, 83] width 270 height 31
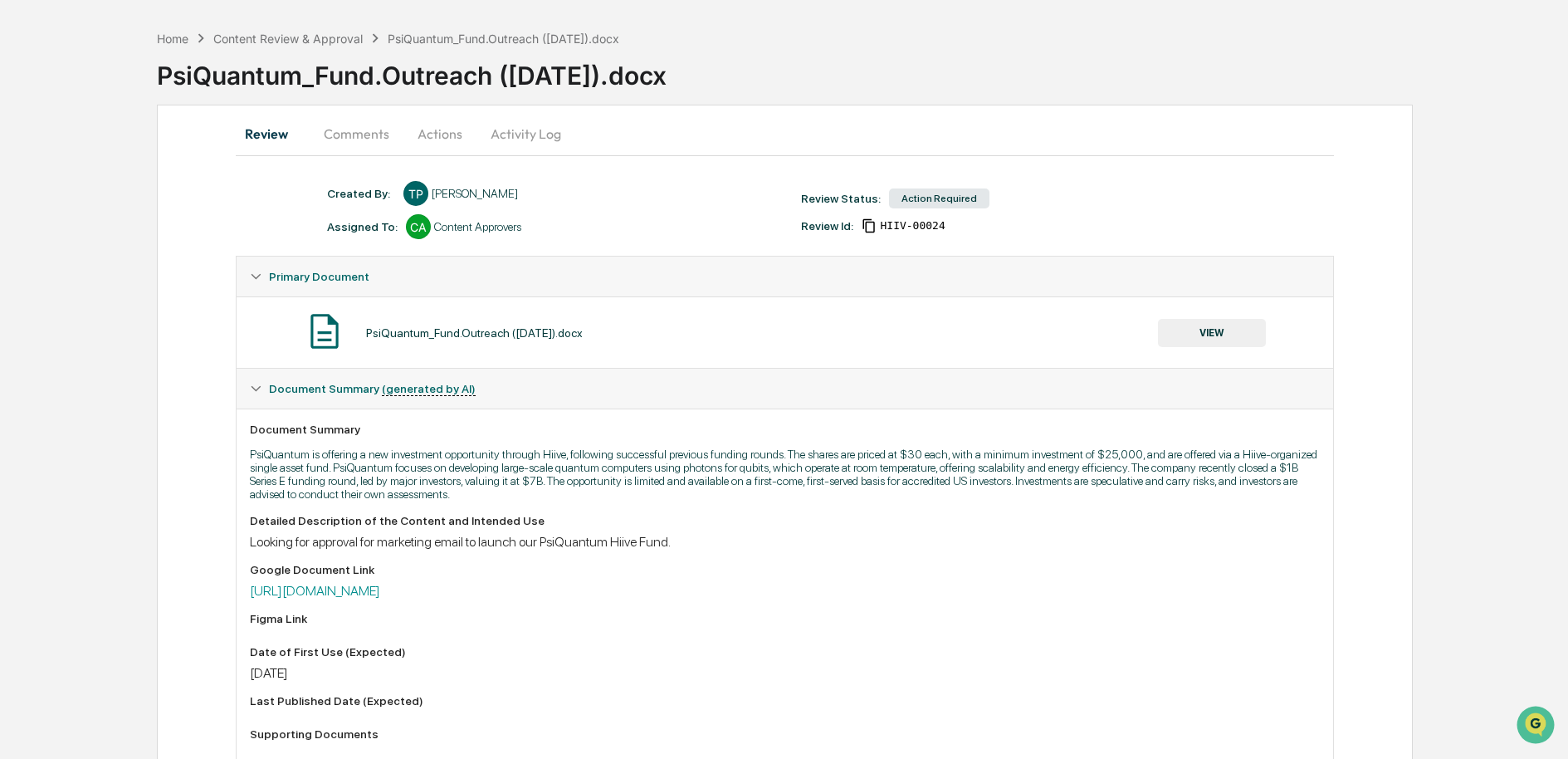
scroll to position [58, 0]
click at [381, 587] on link "https://docs.google.com/document/d/1CnthTnFVET6YiEsZlxgT6F3wx20yFCIu/edit" at bounding box center [314, 590] width 130 height 16
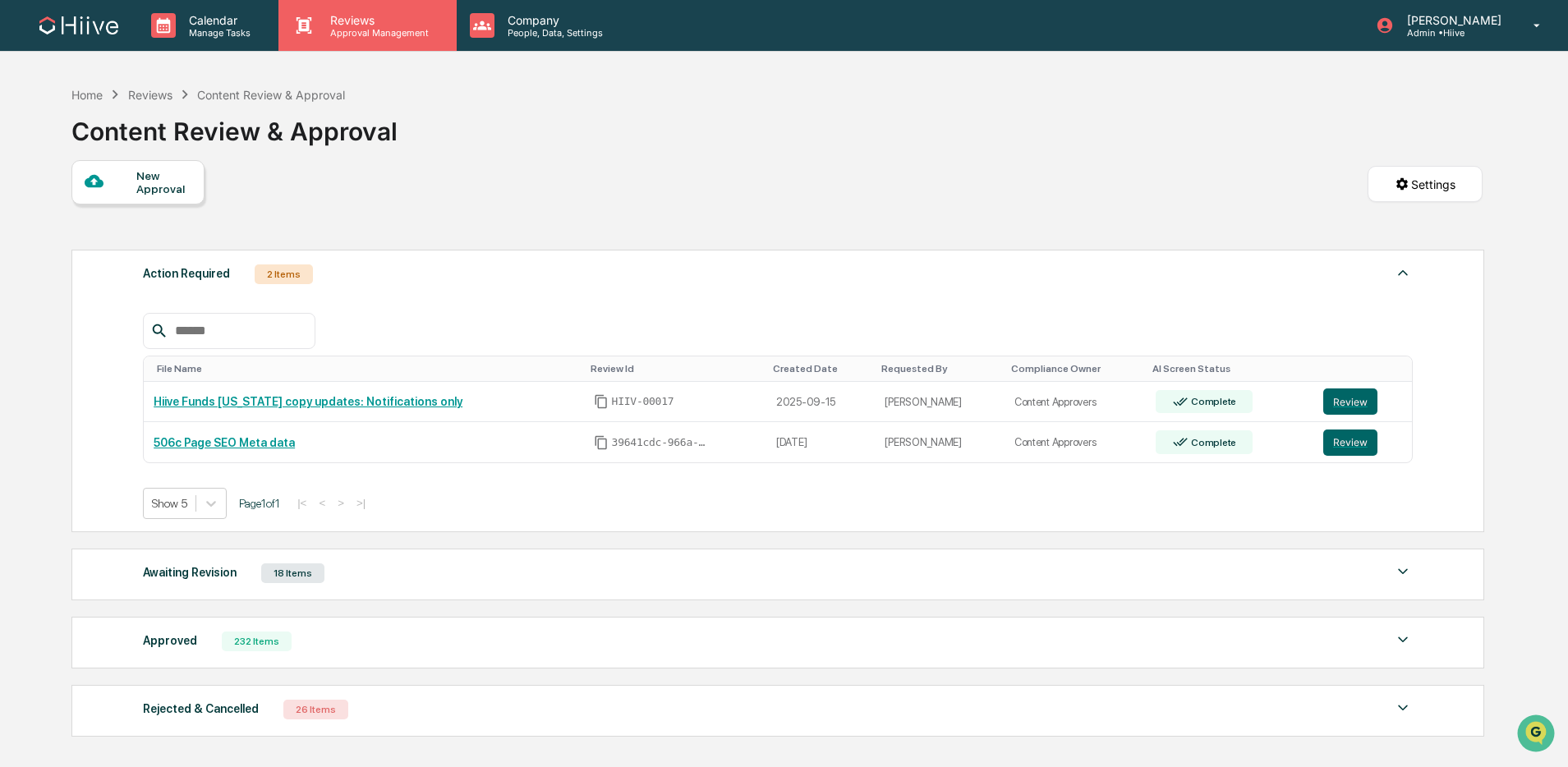
click at [341, 9] on div "Reviews Approval Management" at bounding box center [367, 26] width 177 height 51
